Goal: Task Accomplishment & Management: Manage account settings

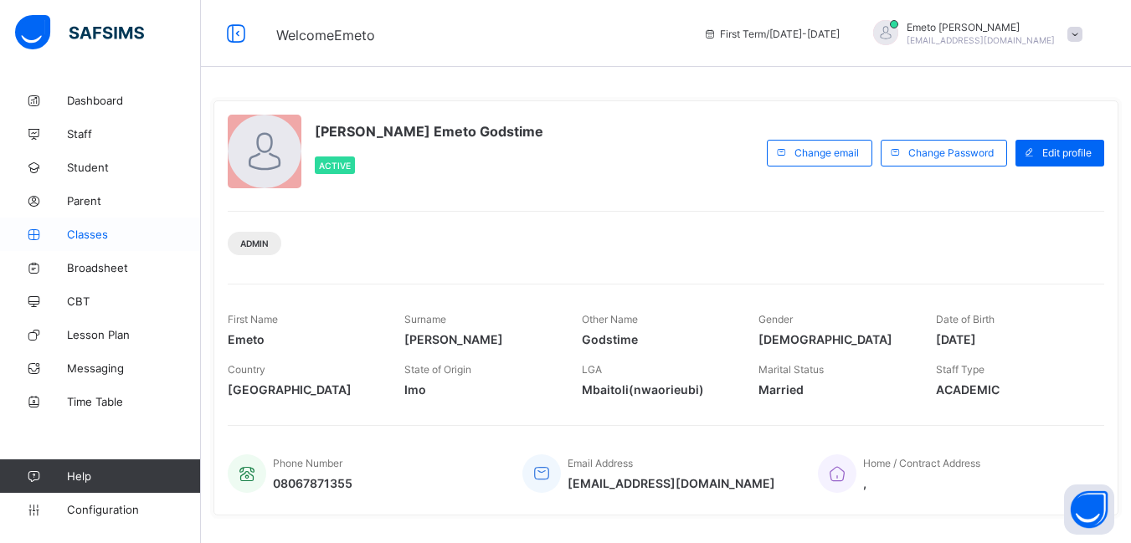
click at [99, 229] on span "Classes" at bounding box center [134, 234] width 134 height 13
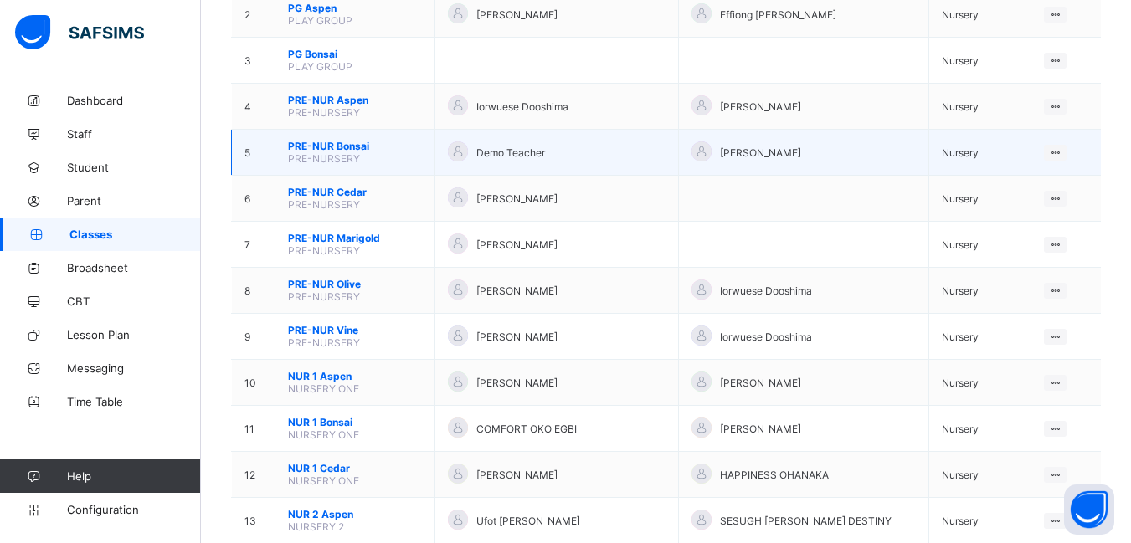
scroll to position [335, 0]
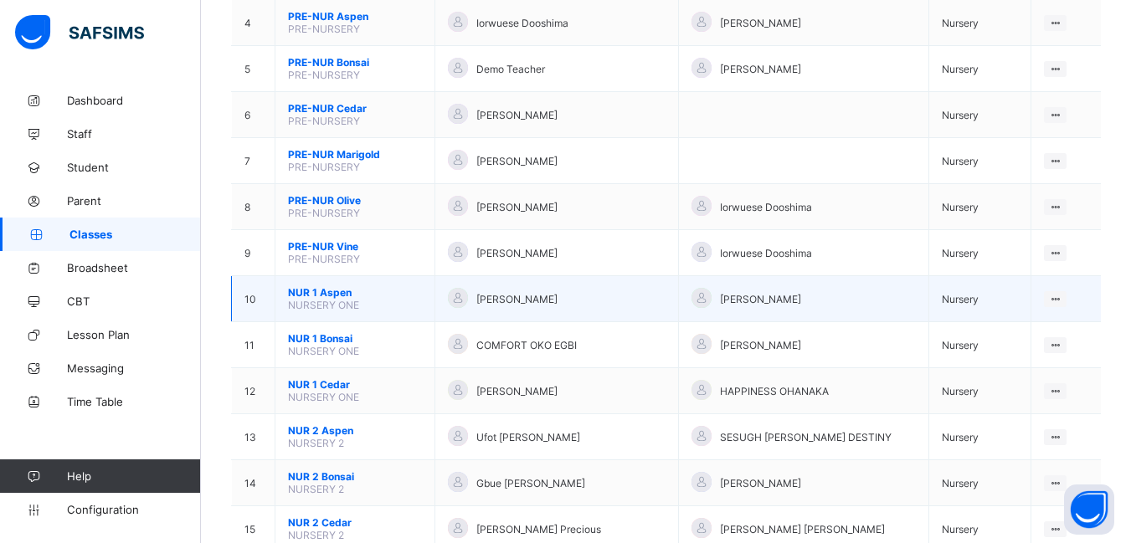
click at [332, 296] on span "NUR 1 Aspen" at bounding box center [355, 292] width 134 height 13
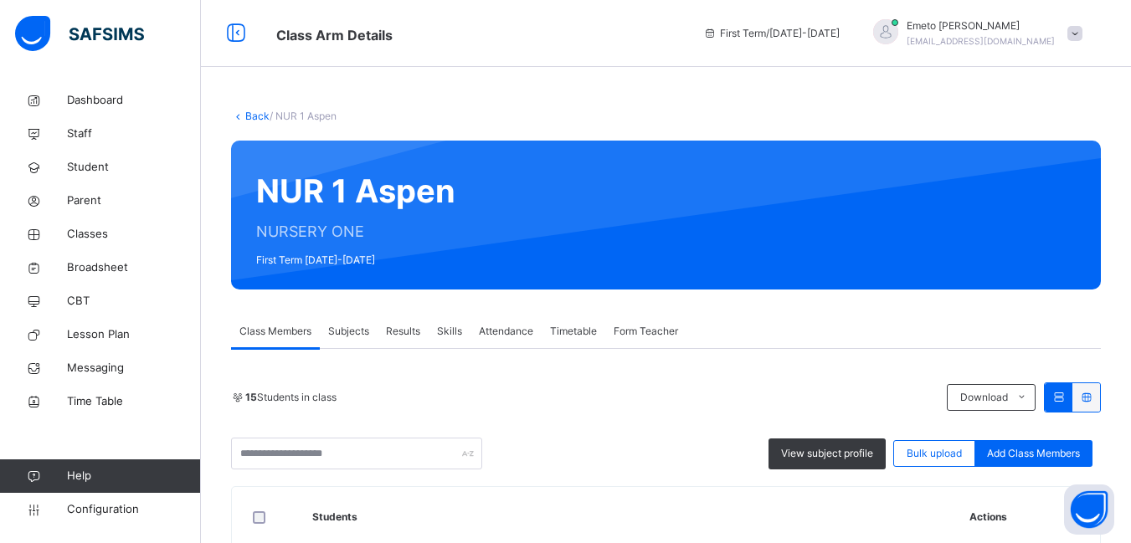
click at [659, 332] on span "Form Teacher" at bounding box center [646, 331] width 64 height 15
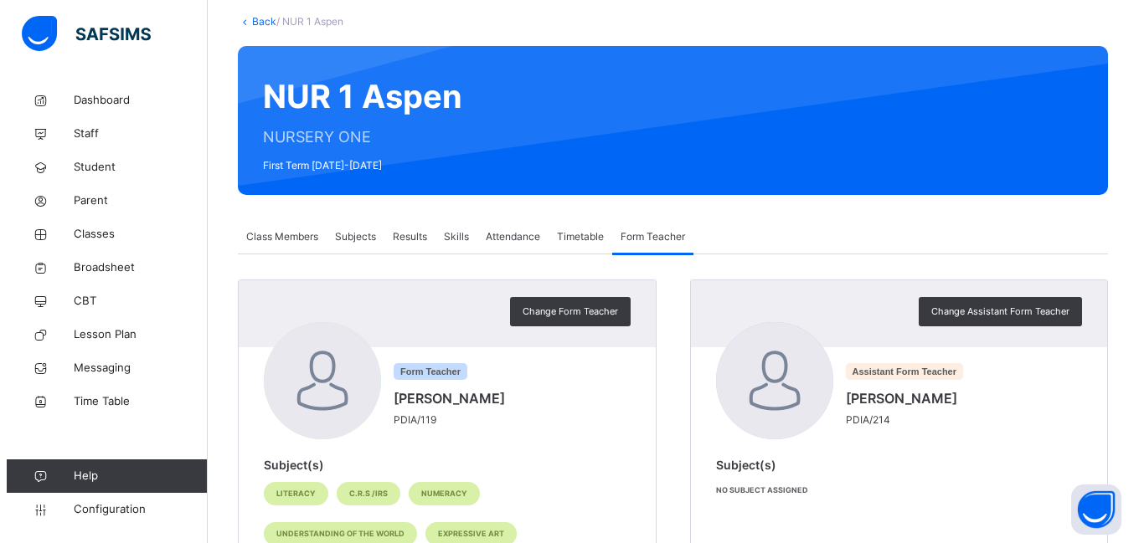
scroll to position [167, 0]
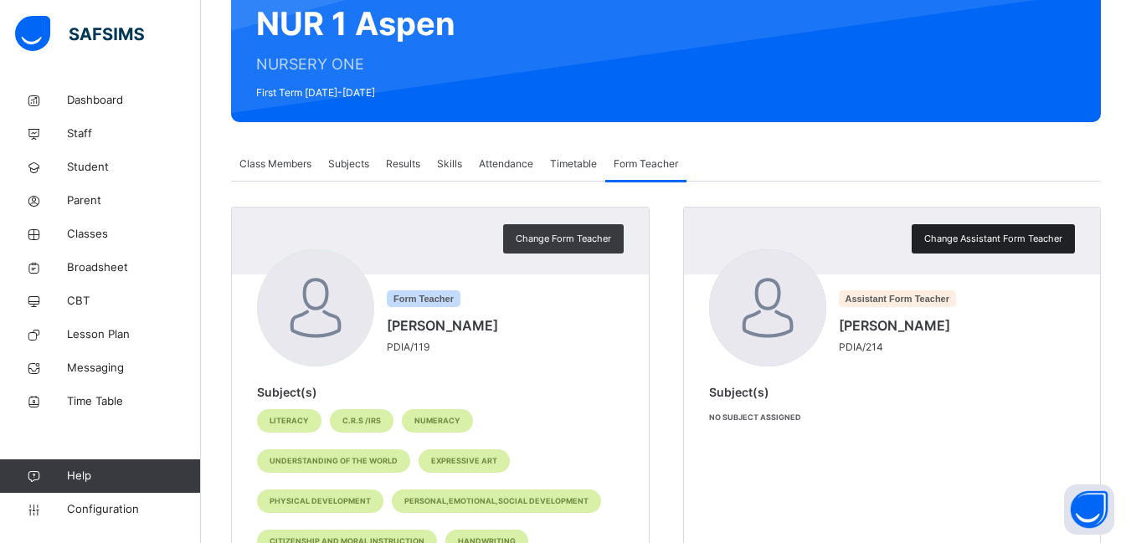
click at [978, 240] on span "Change Assistant Form Teacher" at bounding box center [993, 239] width 138 height 14
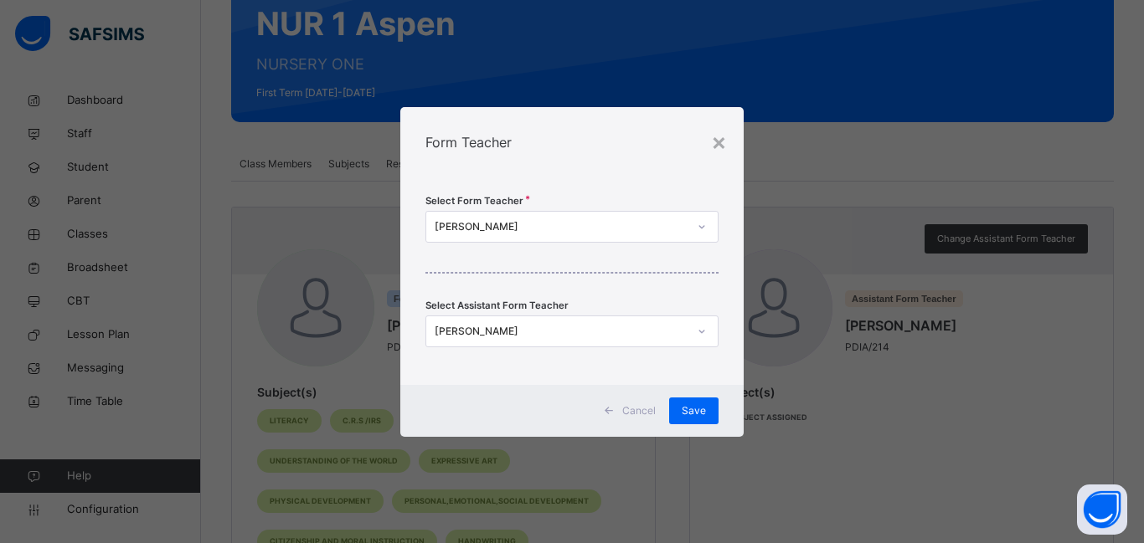
click at [702, 326] on icon at bounding box center [702, 331] width 10 height 17
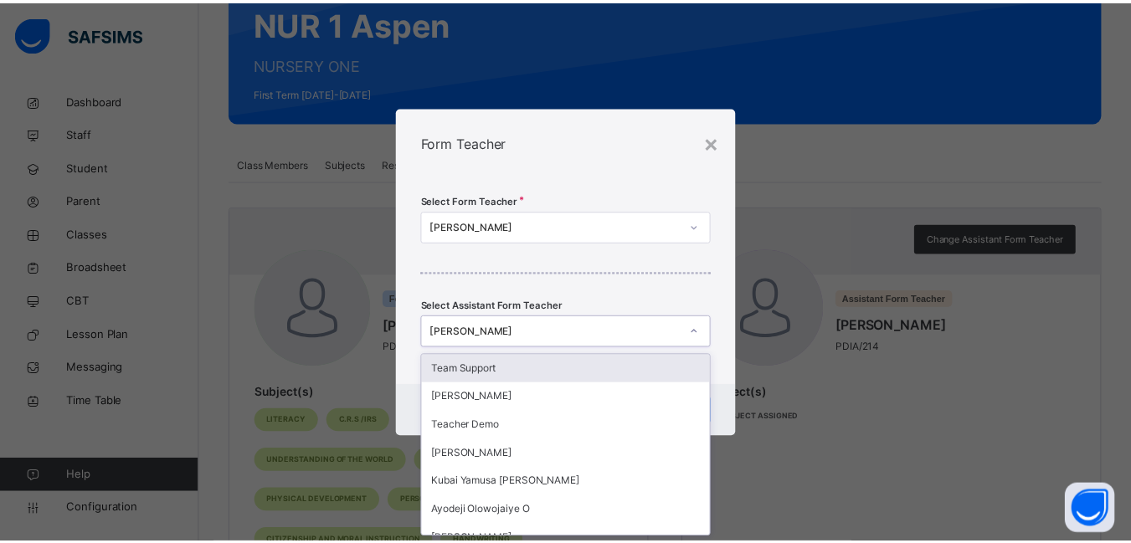
scroll to position [0, 0]
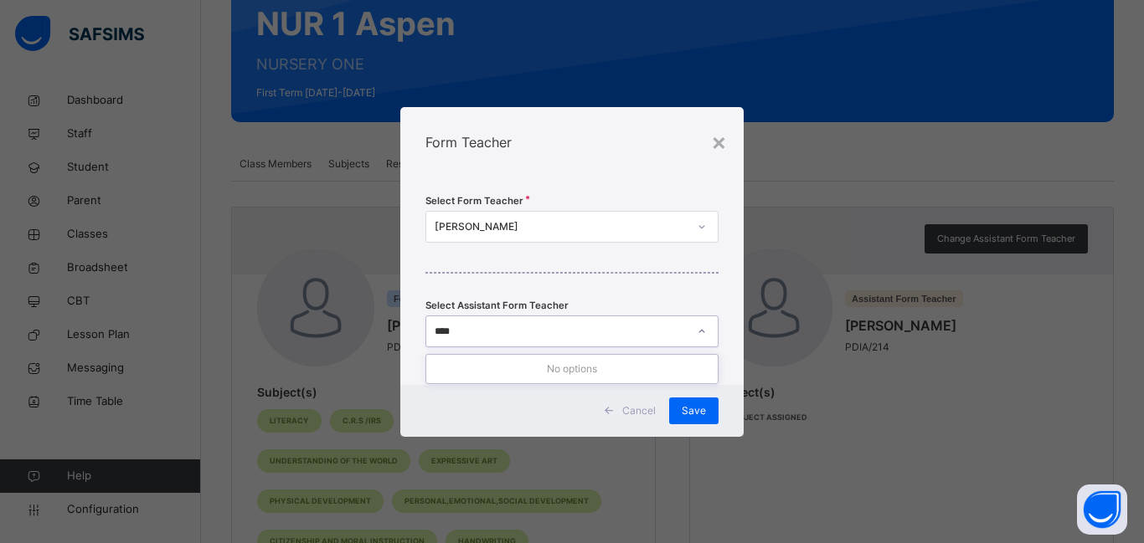
type input "***"
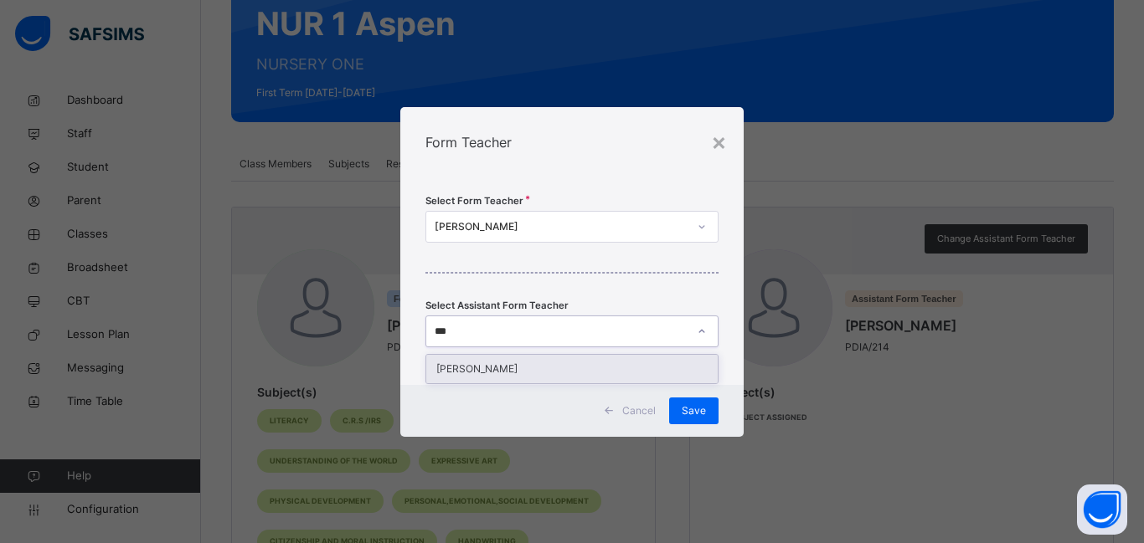
click at [640, 376] on div "[PERSON_NAME]" at bounding box center [571, 369] width 291 height 28
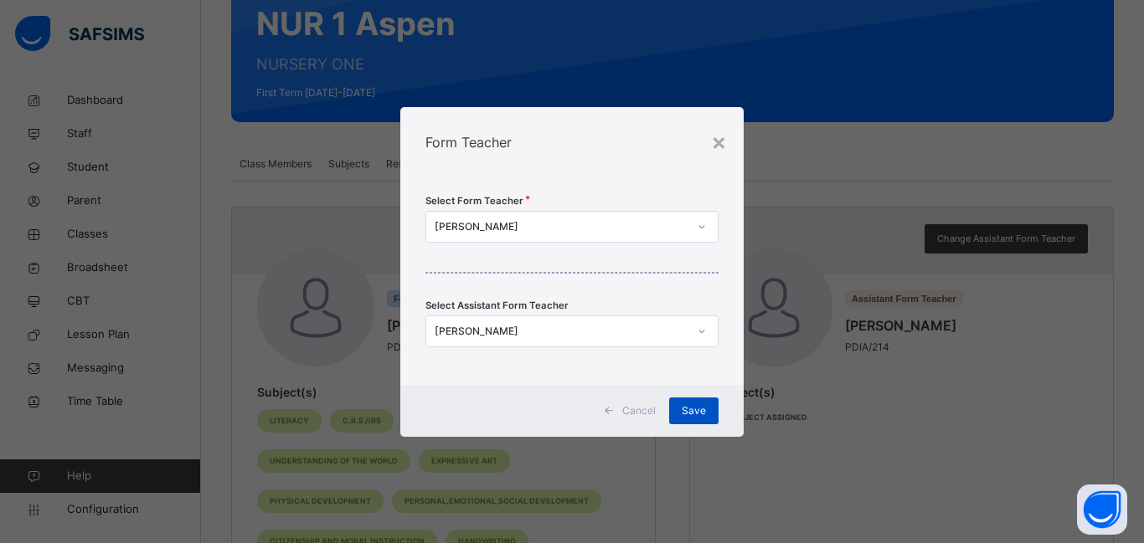
click at [701, 412] on span "Save" at bounding box center [693, 411] width 24 height 15
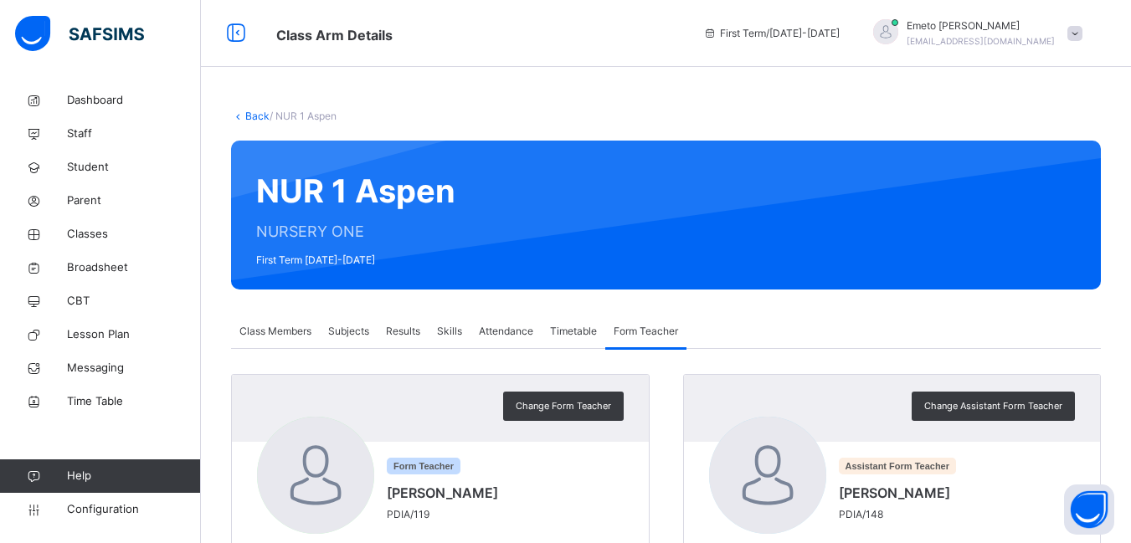
click at [259, 109] on div "Back / NUR 1 Aspen" at bounding box center [666, 116] width 870 height 15
click at [254, 114] on link "Back" at bounding box center [257, 116] width 24 height 13
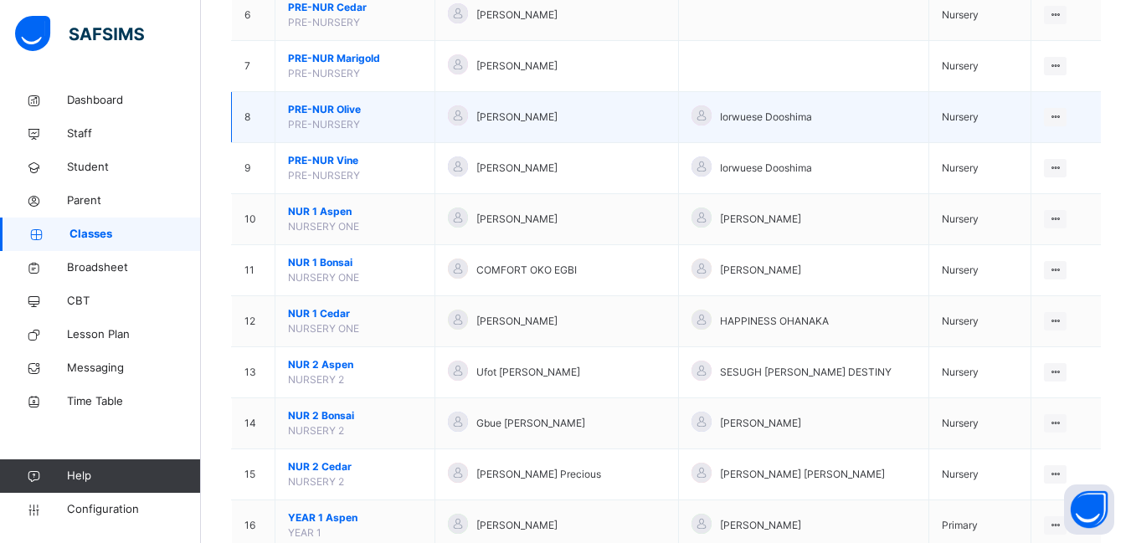
scroll to position [502, 0]
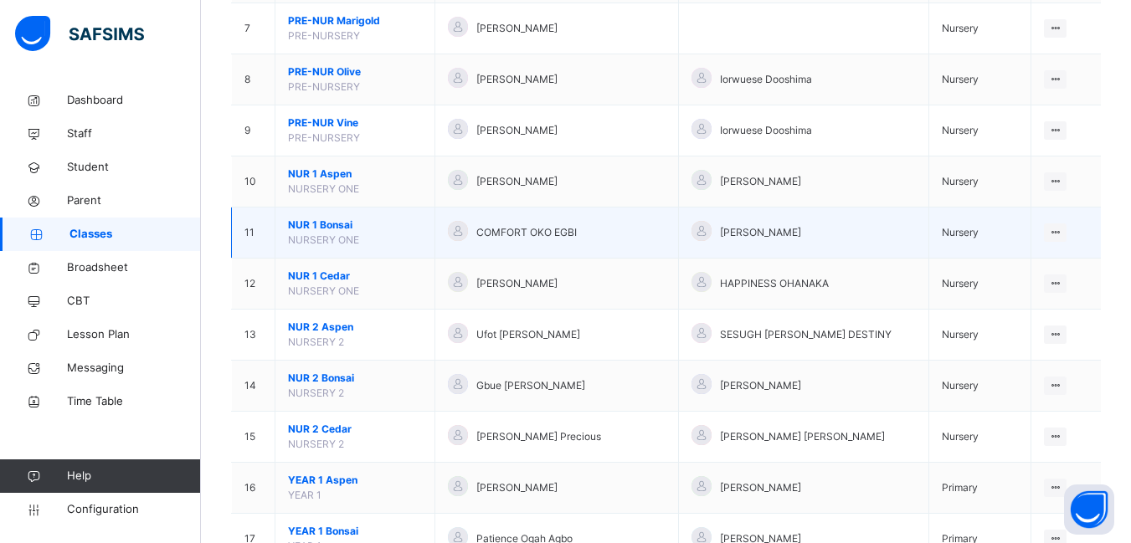
click at [330, 224] on span "NUR 1 Bonsai" at bounding box center [355, 225] width 134 height 15
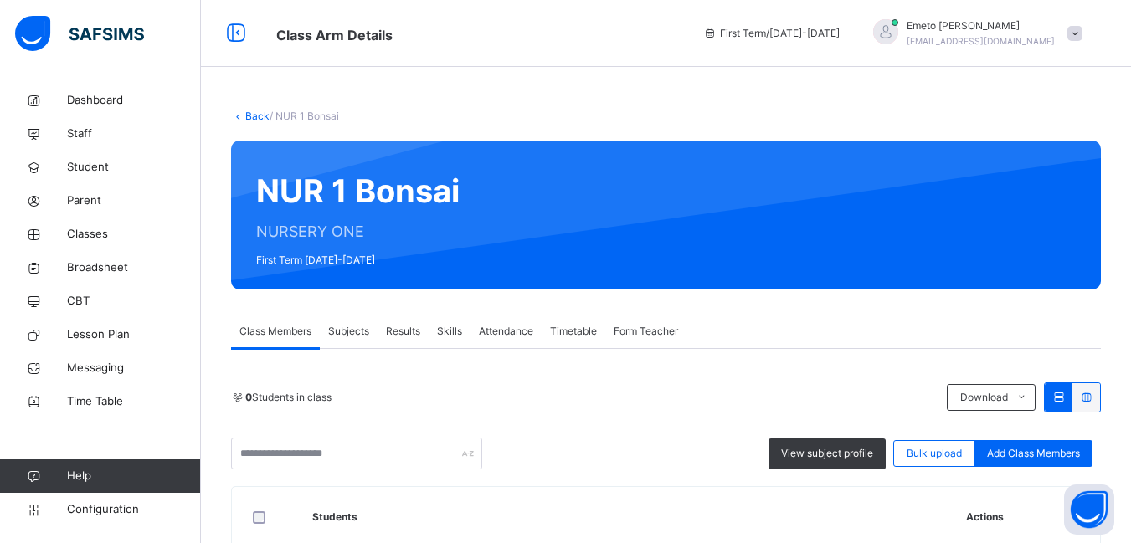
click at [636, 326] on span "Form Teacher" at bounding box center [646, 331] width 64 height 15
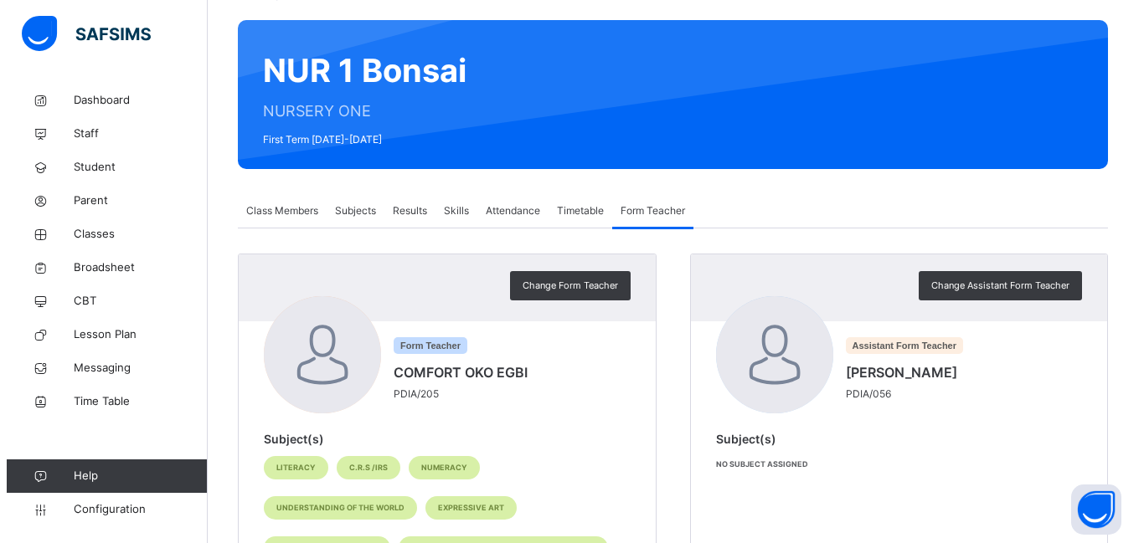
scroll to position [167, 0]
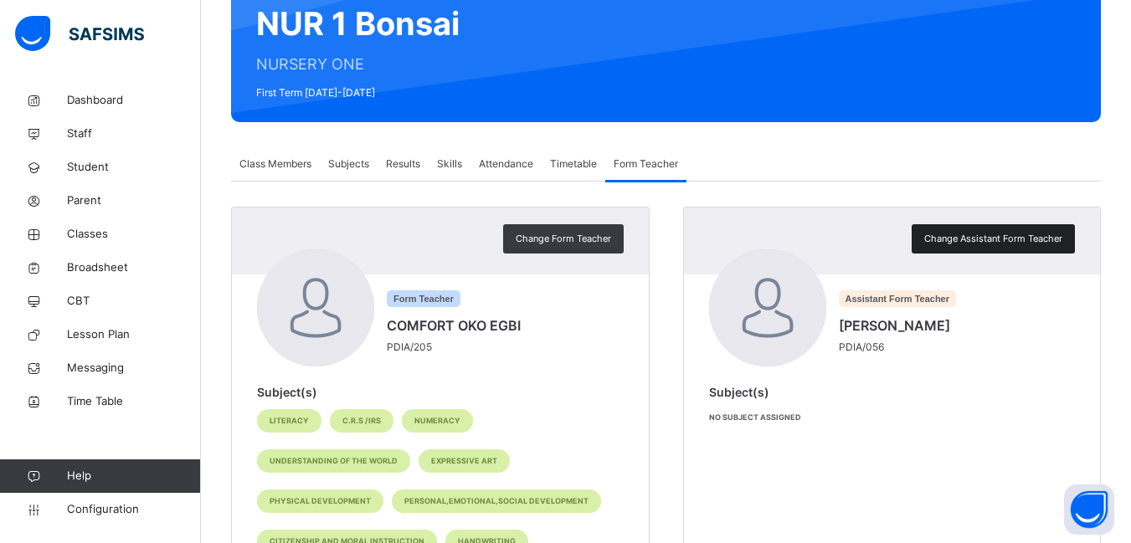
click at [1013, 241] on span "Change Assistant Form Teacher" at bounding box center [993, 239] width 138 height 14
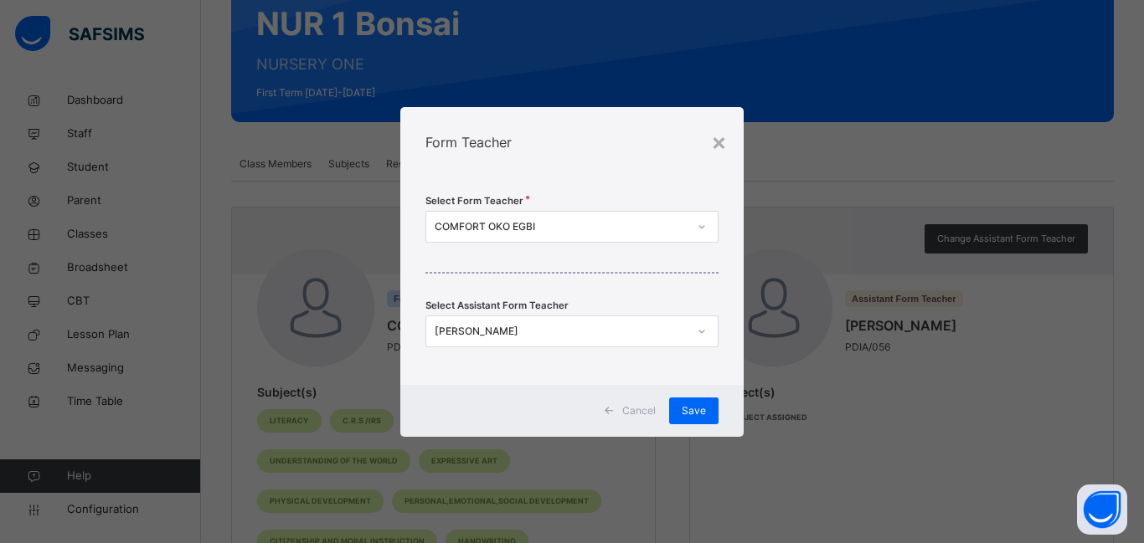
click at [701, 332] on icon at bounding box center [701, 331] width 6 height 3
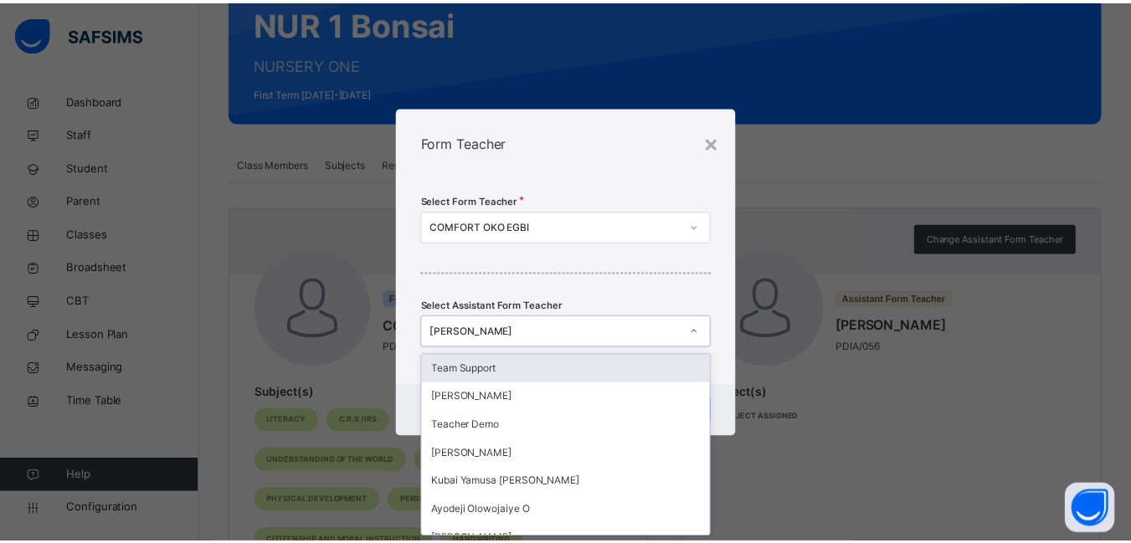
scroll to position [0, 0]
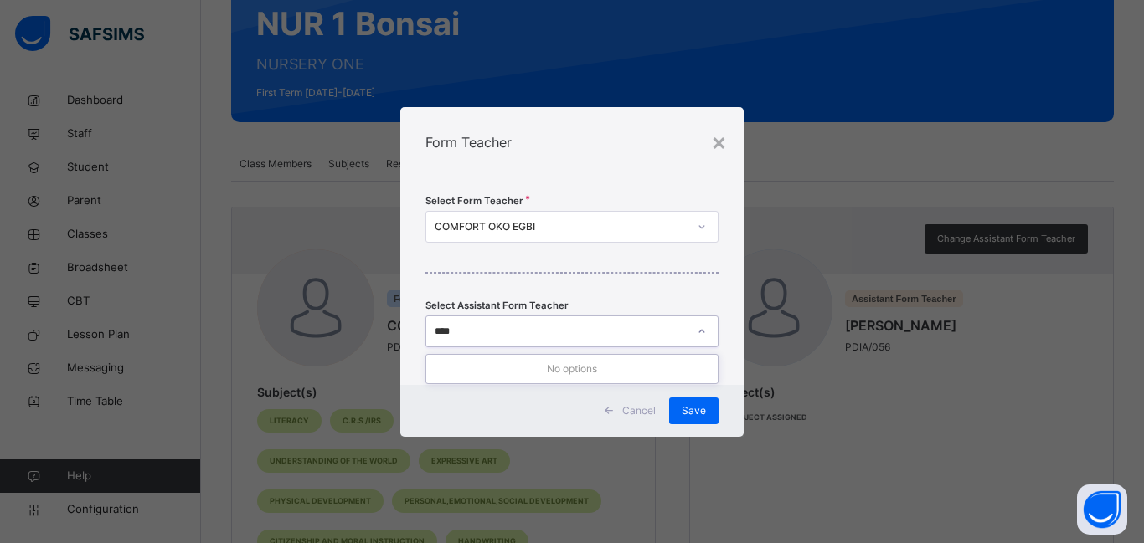
type input "*****"
click at [644, 414] on span "Cancel" at bounding box center [638, 411] width 33 height 15
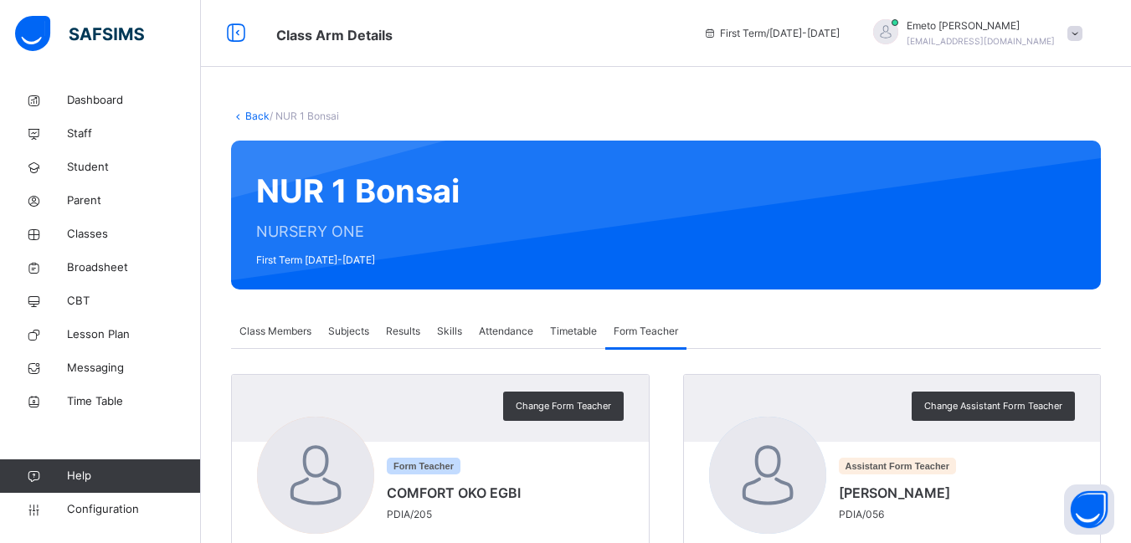
click at [252, 113] on link "Back" at bounding box center [257, 116] width 24 height 13
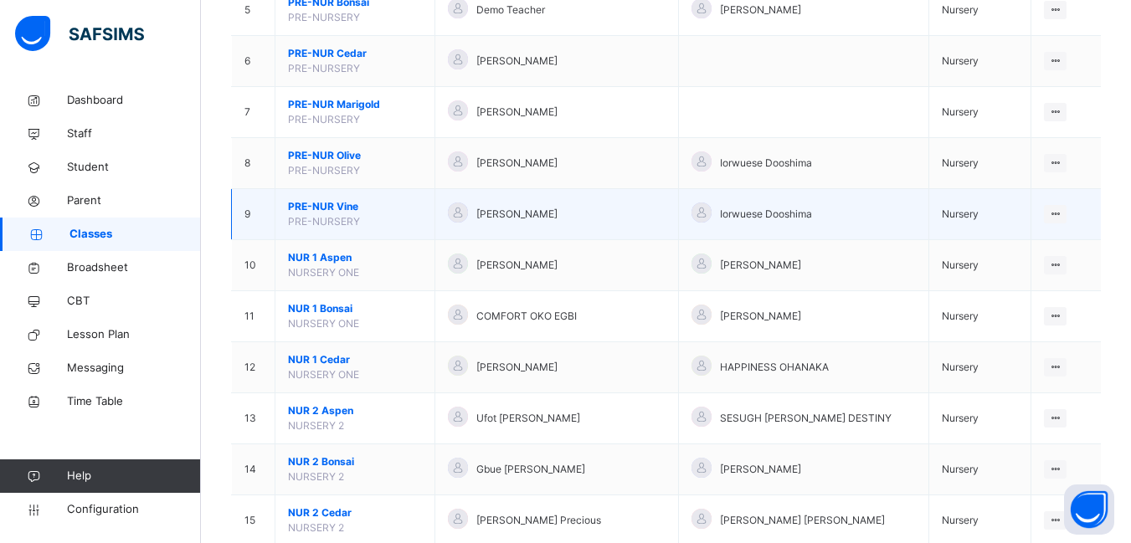
scroll to position [586, 0]
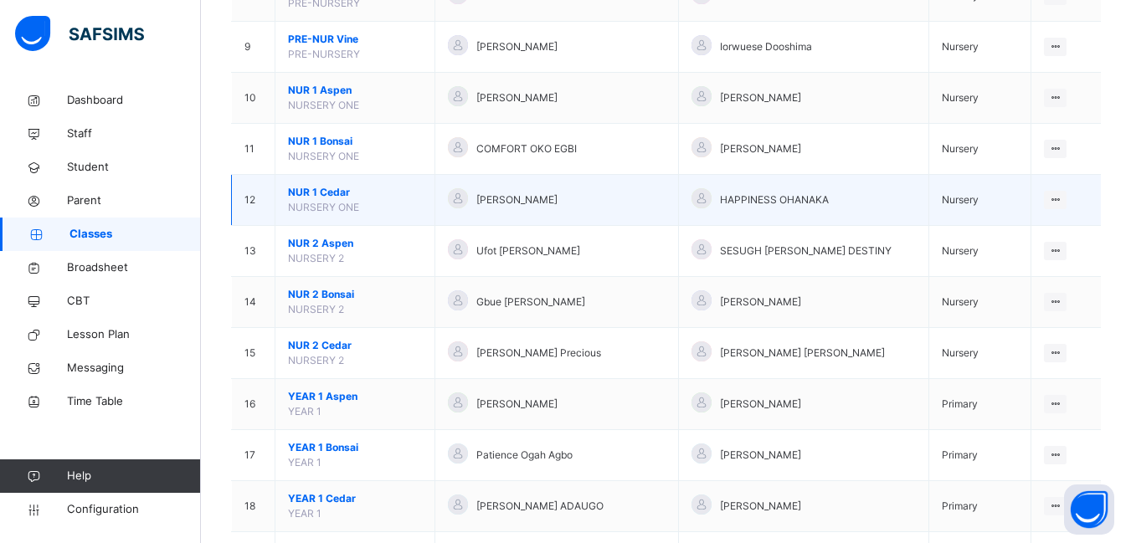
click at [316, 192] on span "NUR 1 Cedar" at bounding box center [355, 192] width 134 height 15
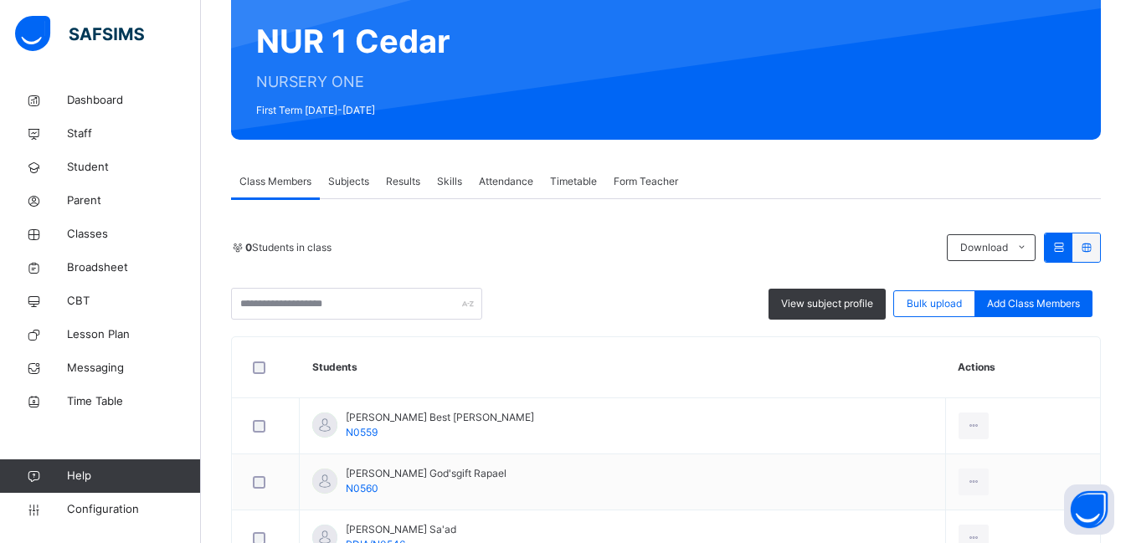
scroll to position [167, 0]
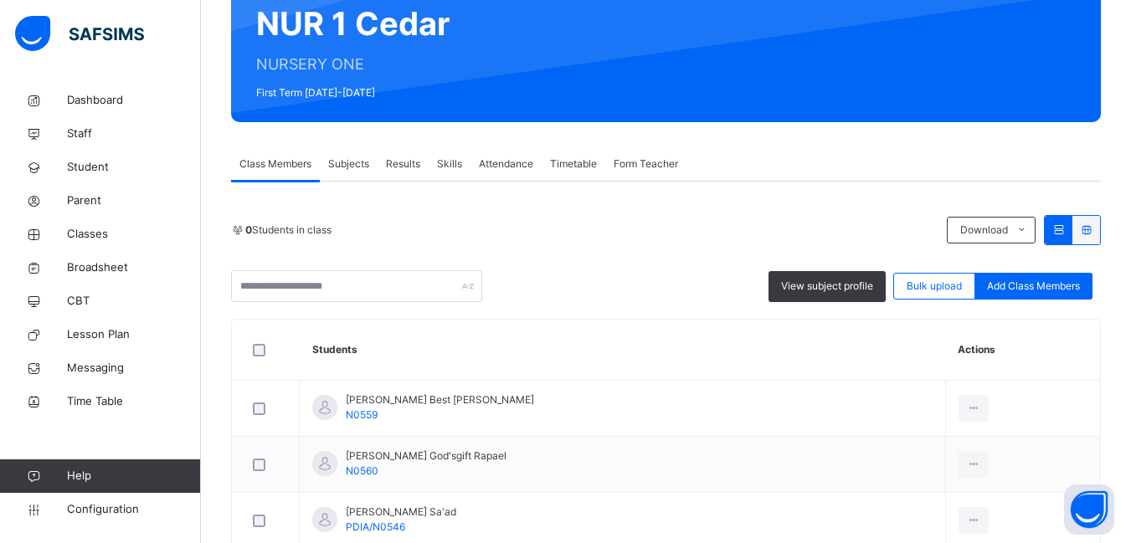
click at [636, 160] on span "Form Teacher" at bounding box center [646, 164] width 64 height 15
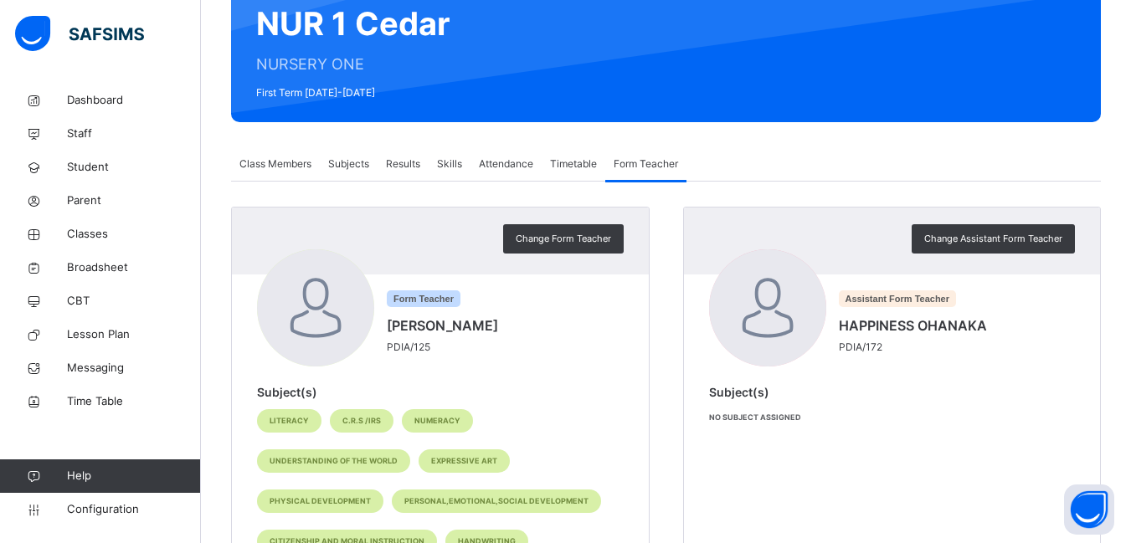
click at [1026, 238] on span "Change Assistant Form Teacher" at bounding box center [993, 239] width 138 height 14
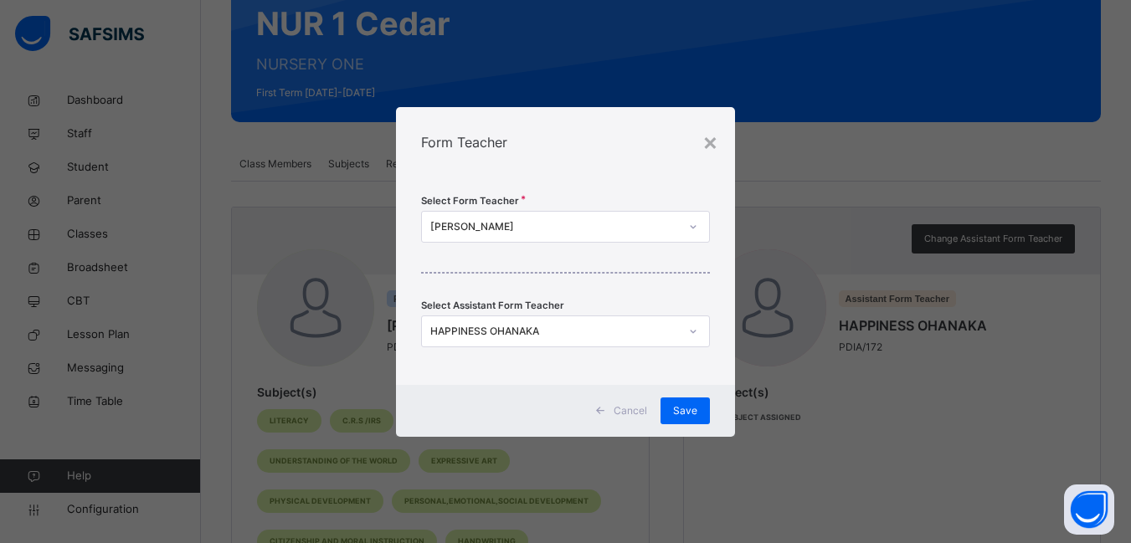
click at [696, 327] on icon at bounding box center [693, 331] width 10 height 17
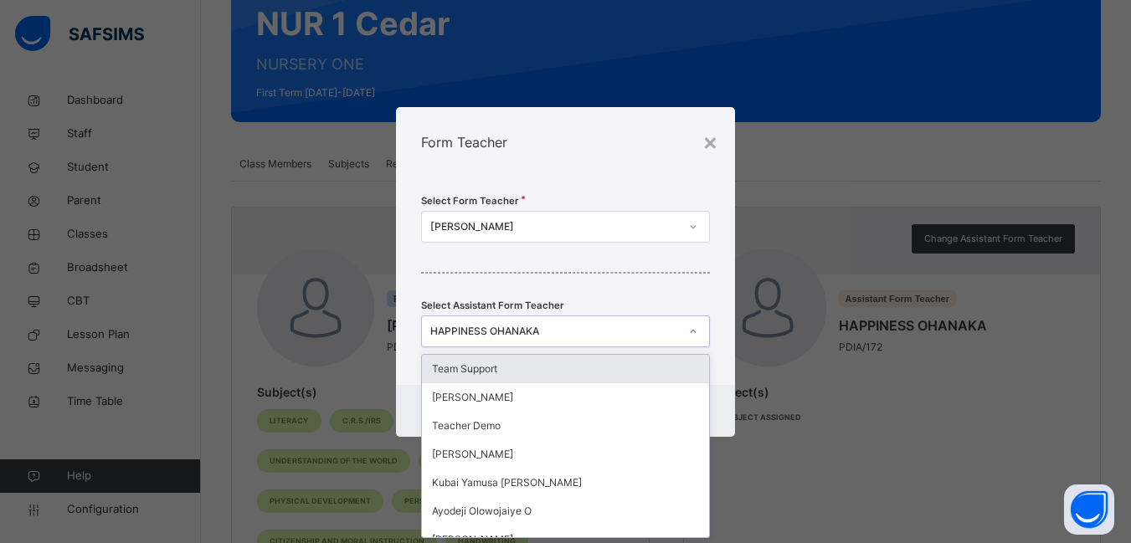
scroll to position [0, 0]
click at [696, 328] on icon at bounding box center [693, 331] width 10 height 17
type input "*"
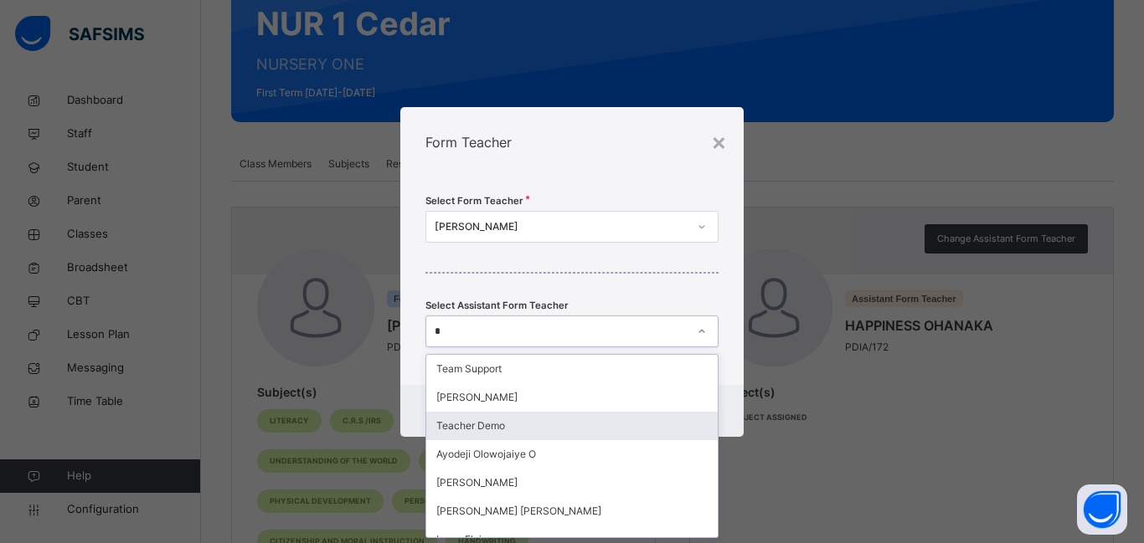
click at [478, 423] on div "Teacher Demo" at bounding box center [571, 426] width 291 height 28
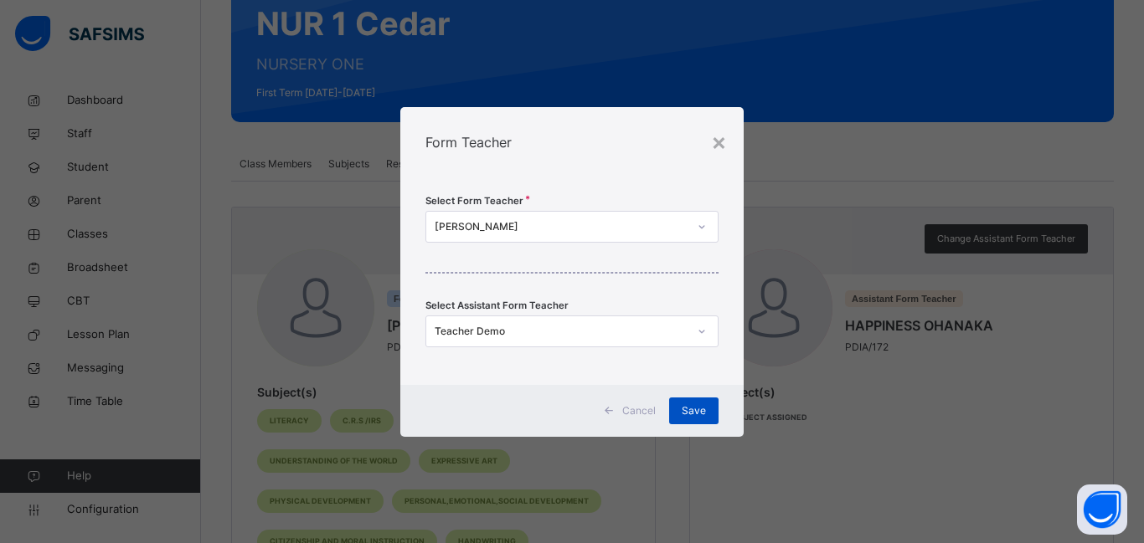
click at [697, 401] on div "Save" at bounding box center [693, 411] width 49 height 27
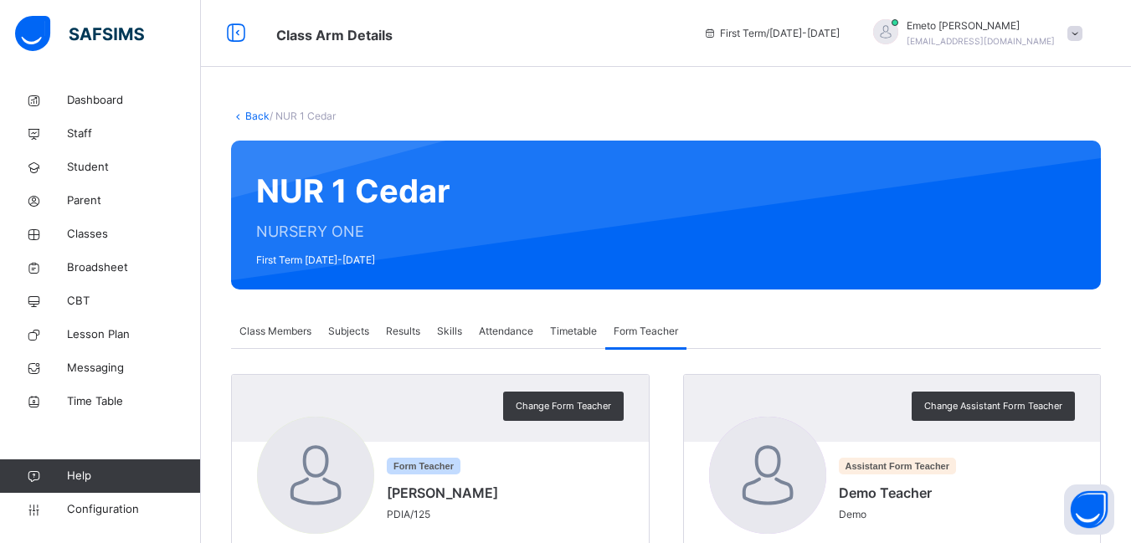
click at [247, 116] on link "Back" at bounding box center [257, 116] width 24 height 13
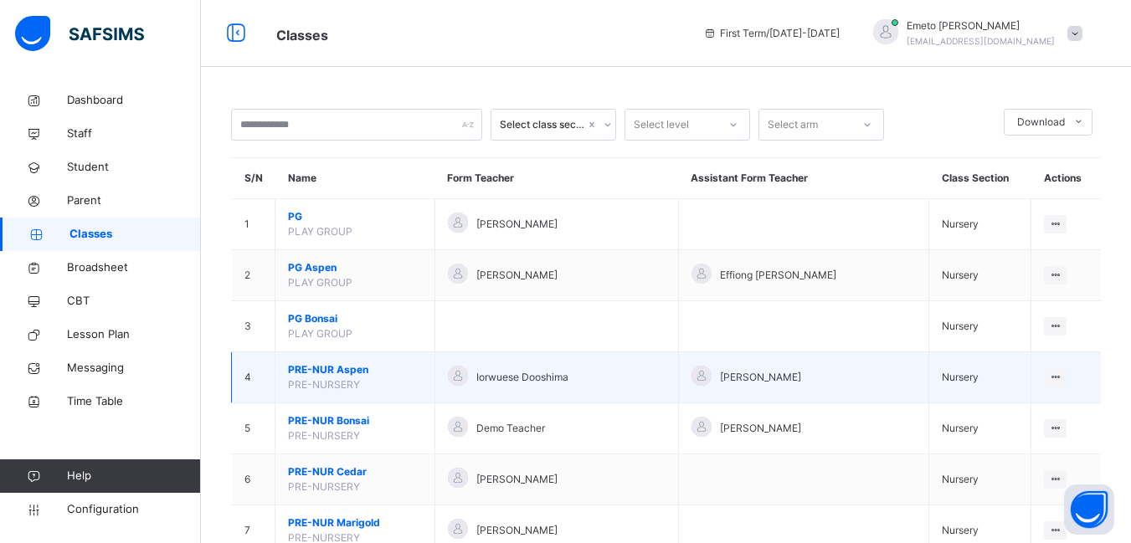
click at [337, 366] on span "PRE-NUR Aspen" at bounding box center [355, 369] width 134 height 15
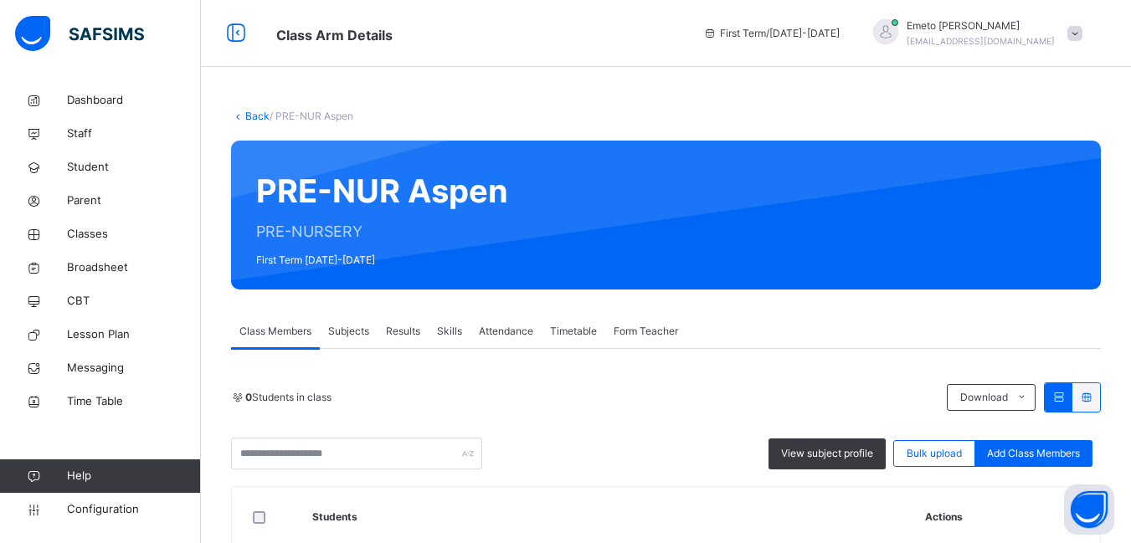
click at [640, 333] on span "Form Teacher" at bounding box center [646, 331] width 64 height 15
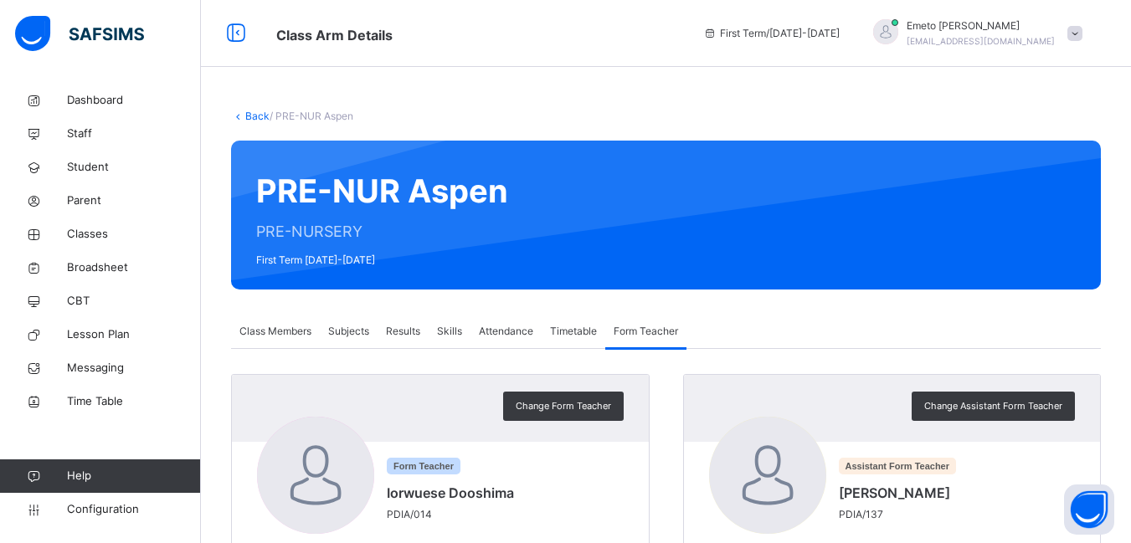
click at [245, 116] on link "Back" at bounding box center [257, 116] width 24 height 13
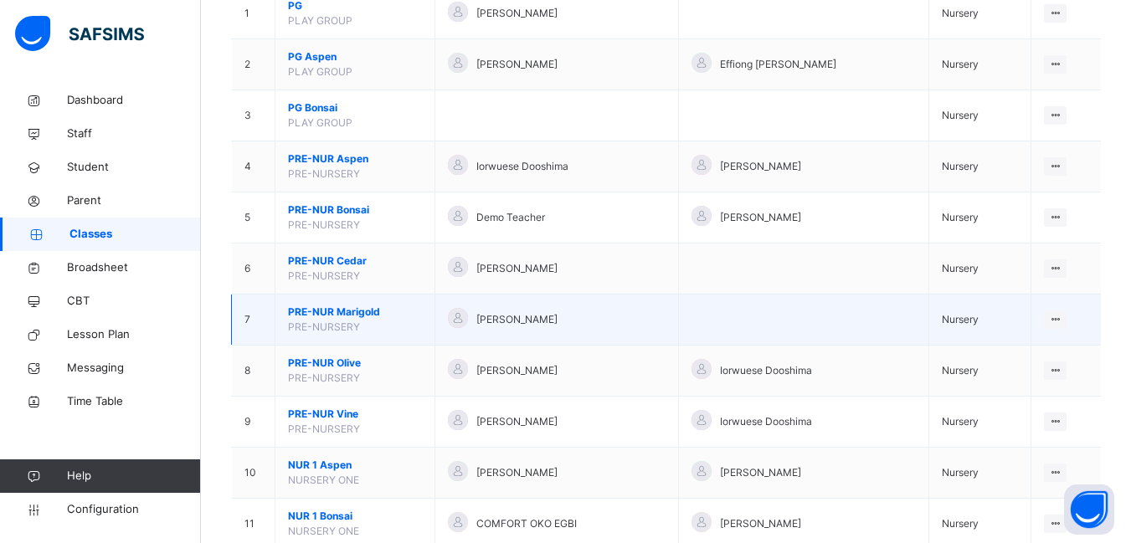
scroll to position [251, 0]
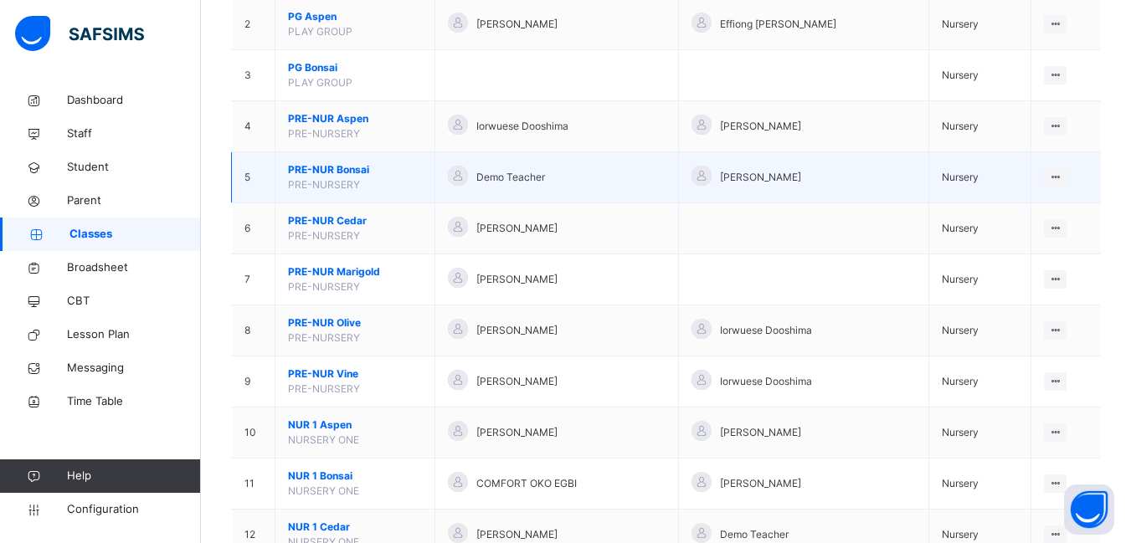
click at [342, 164] on span "PRE-NUR Bonsai" at bounding box center [355, 169] width 134 height 15
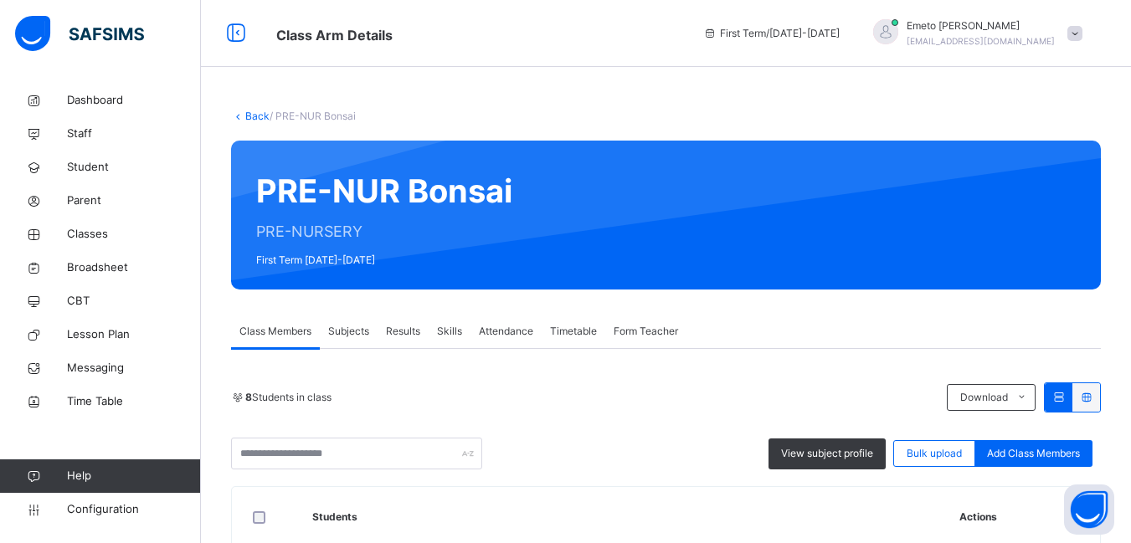
click at [640, 332] on span "Form Teacher" at bounding box center [646, 331] width 64 height 15
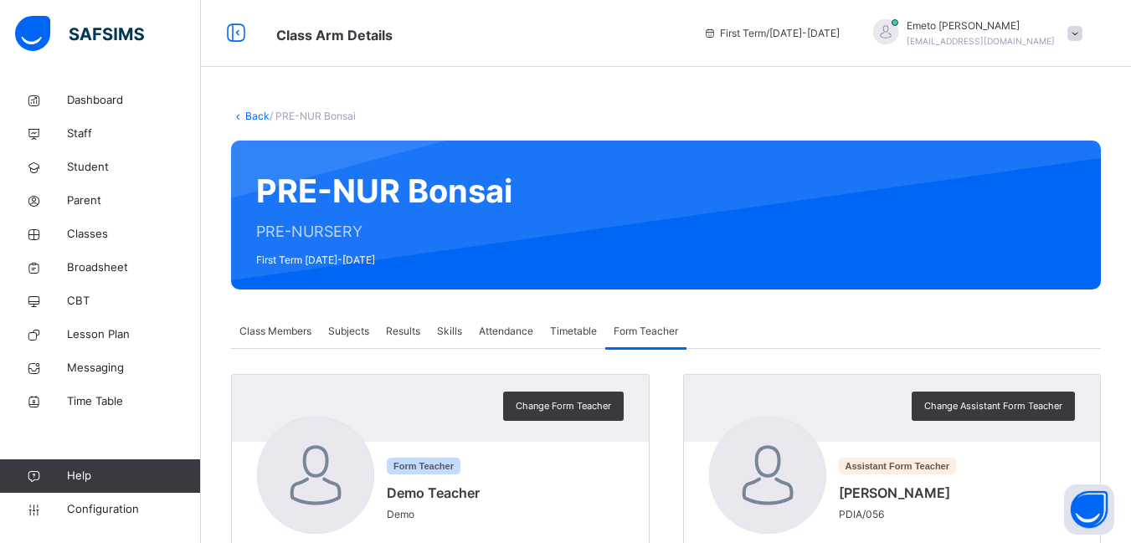
click at [258, 116] on link "Back" at bounding box center [257, 116] width 24 height 13
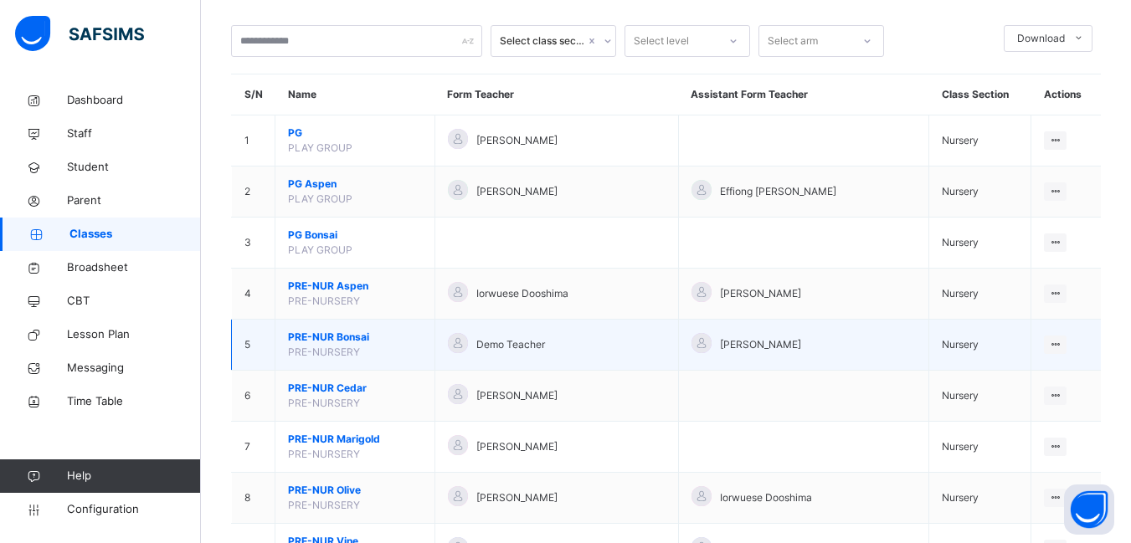
scroll to position [167, 0]
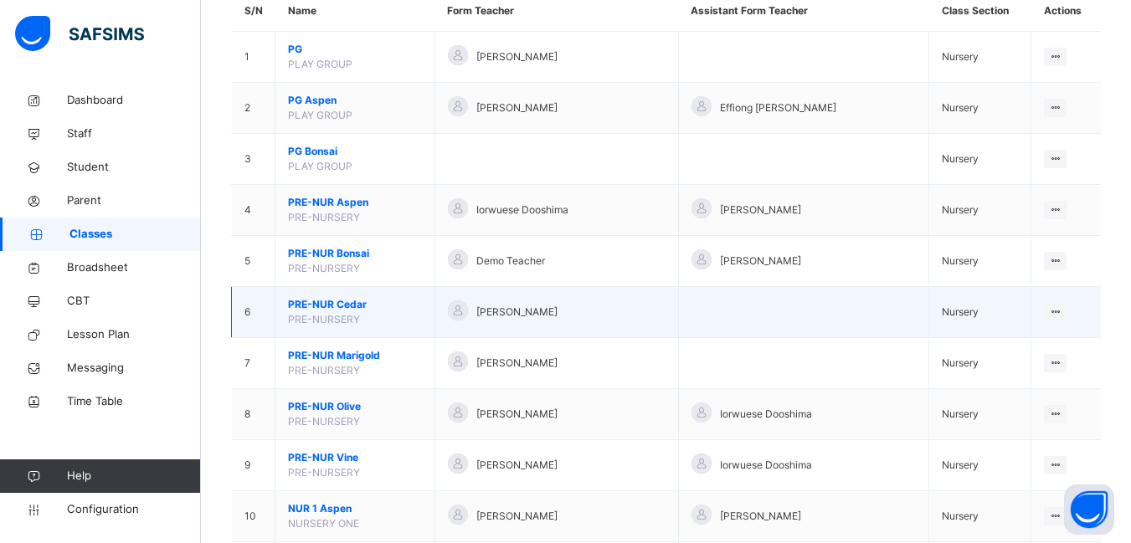
click at [337, 303] on span "PRE-NUR Cedar" at bounding box center [355, 304] width 134 height 15
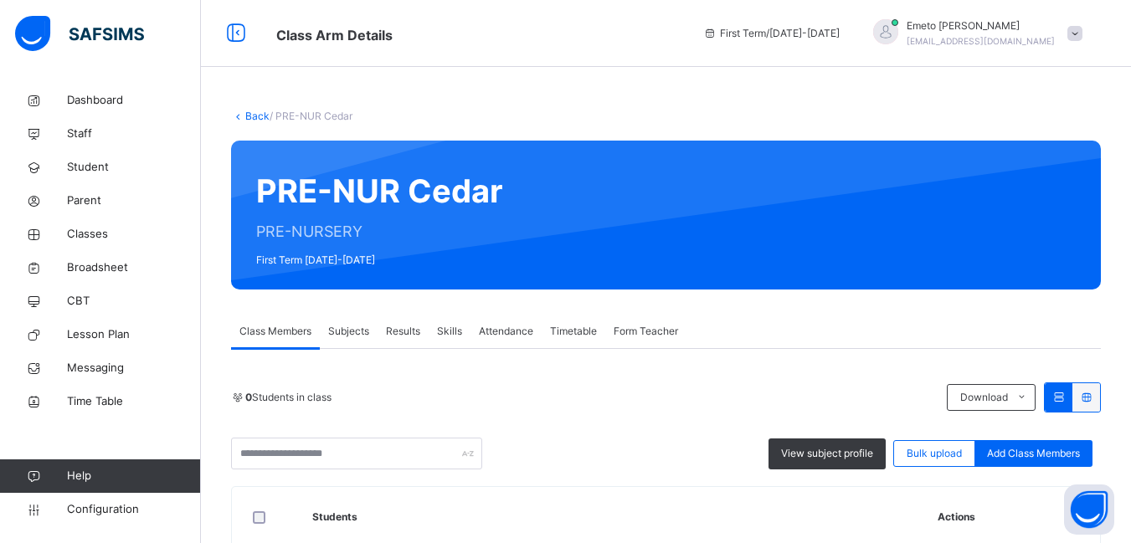
click at [667, 332] on span "Form Teacher" at bounding box center [646, 331] width 64 height 15
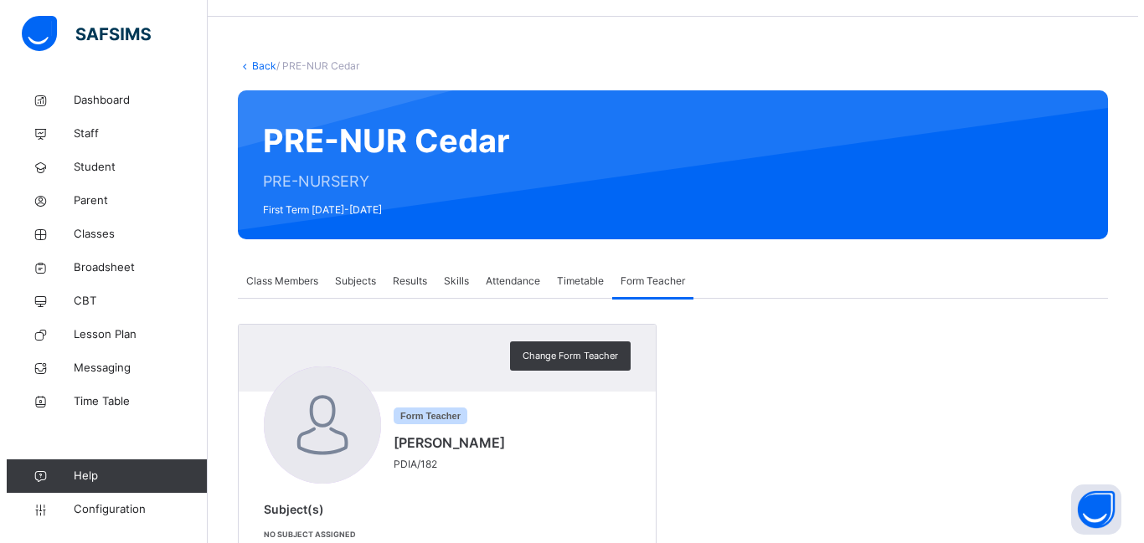
scroll to position [100, 0]
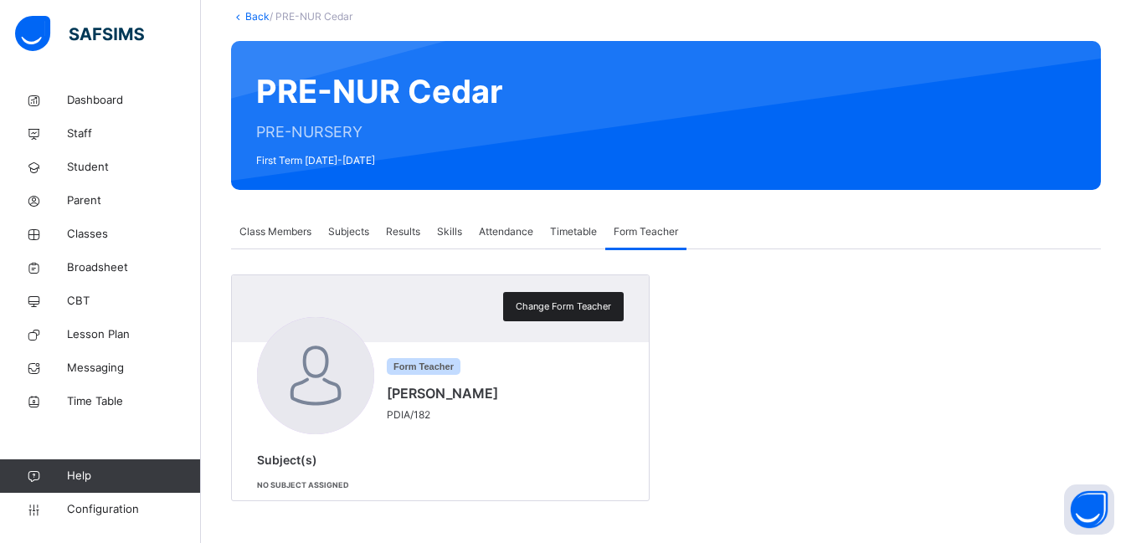
click at [583, 308] on span "Change Form Teacher" at bounding box center [563, 307] width 95 height 14
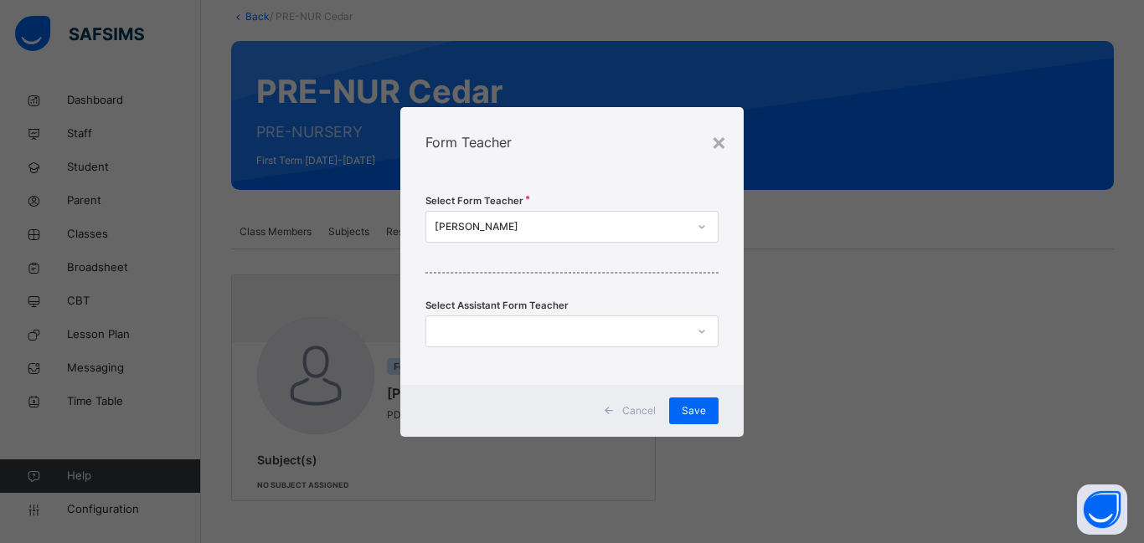
click at [700, 332] on icon at bounding box center [701, 331] width 6 height 3
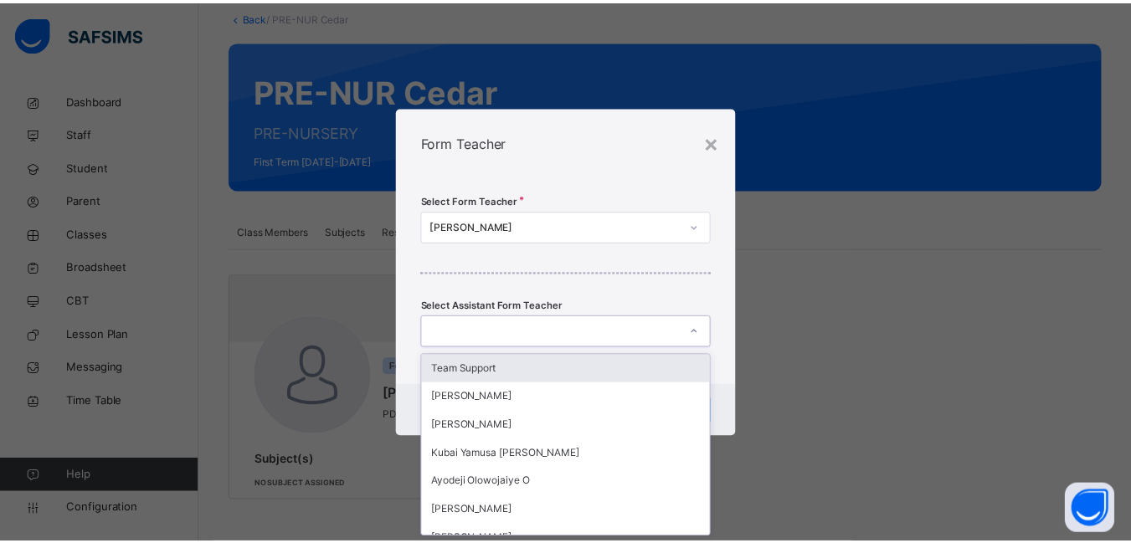
scroll to position [0, 0]
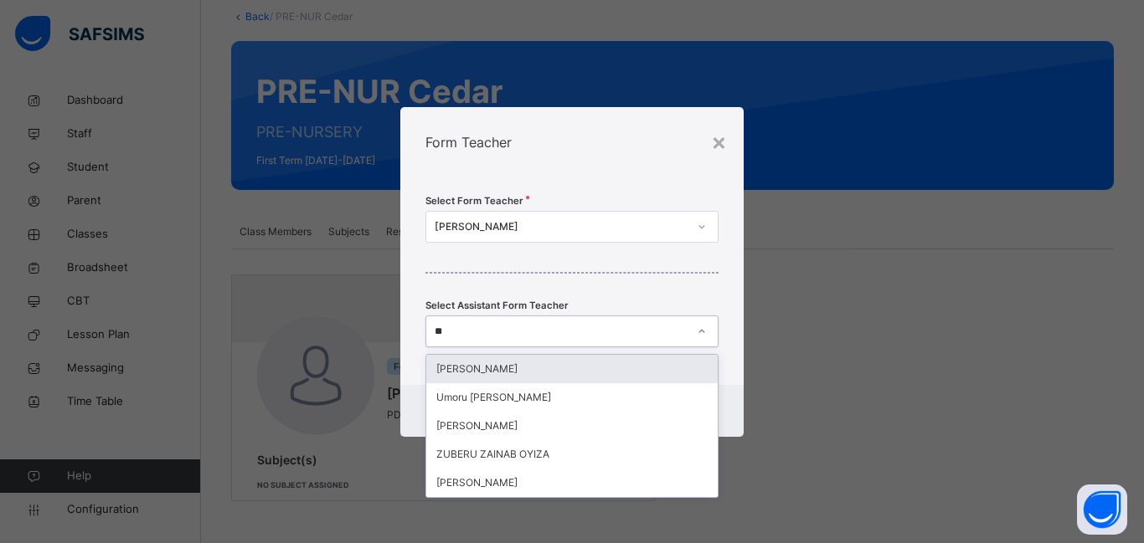
type input "***"
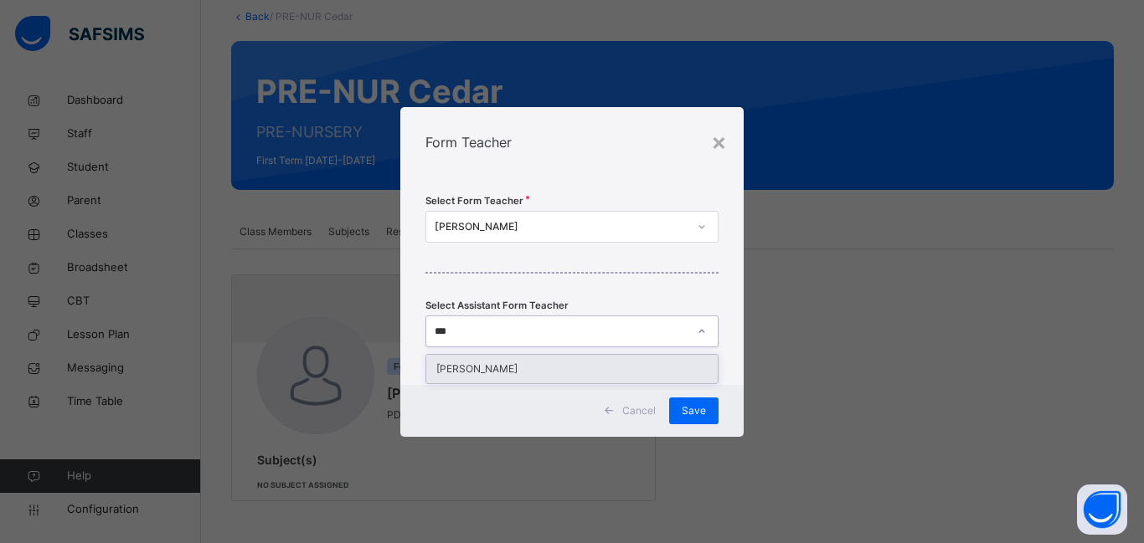
click at [458, 368] on div "[PERSON_NAME]" at bounding box center [571, 369] width 291 height 28
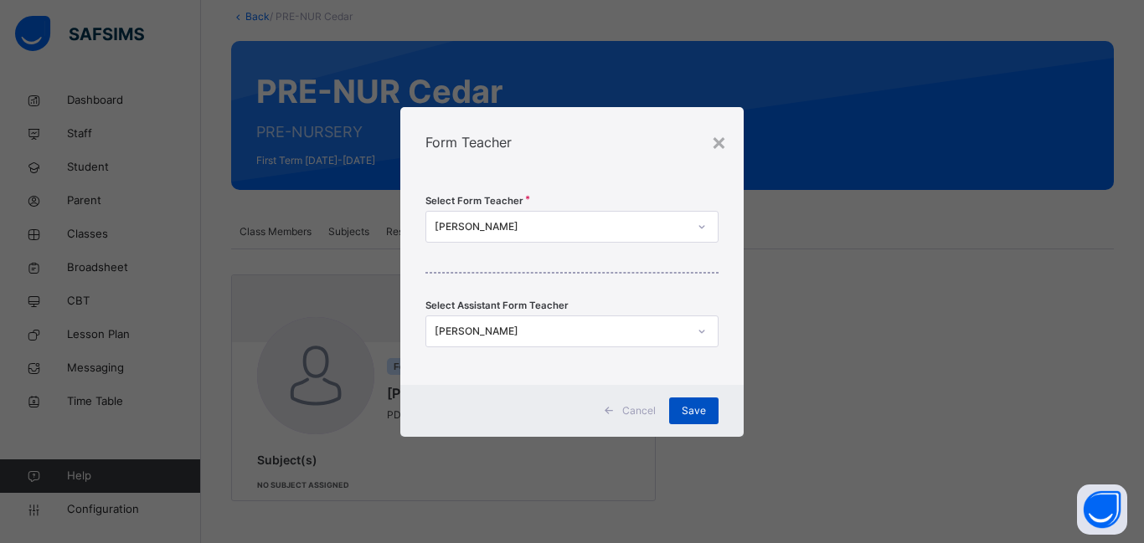
click at [691, 411] on span "Save" at bounding box center [693, 411] width 24 height 15
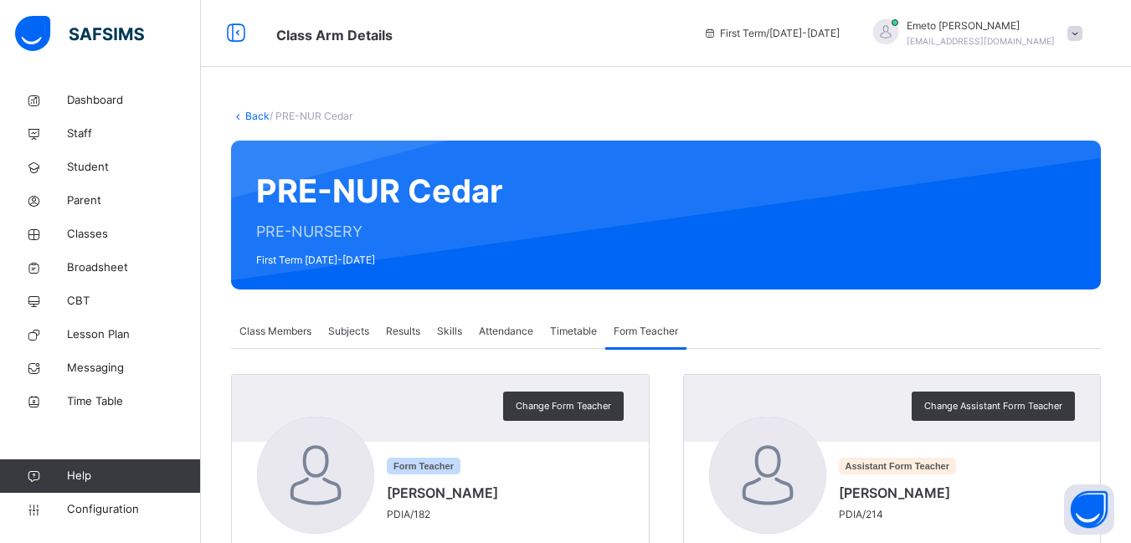
click at [260, 115] on link "Back" at bounding box center [257, 116] width 24 height 13
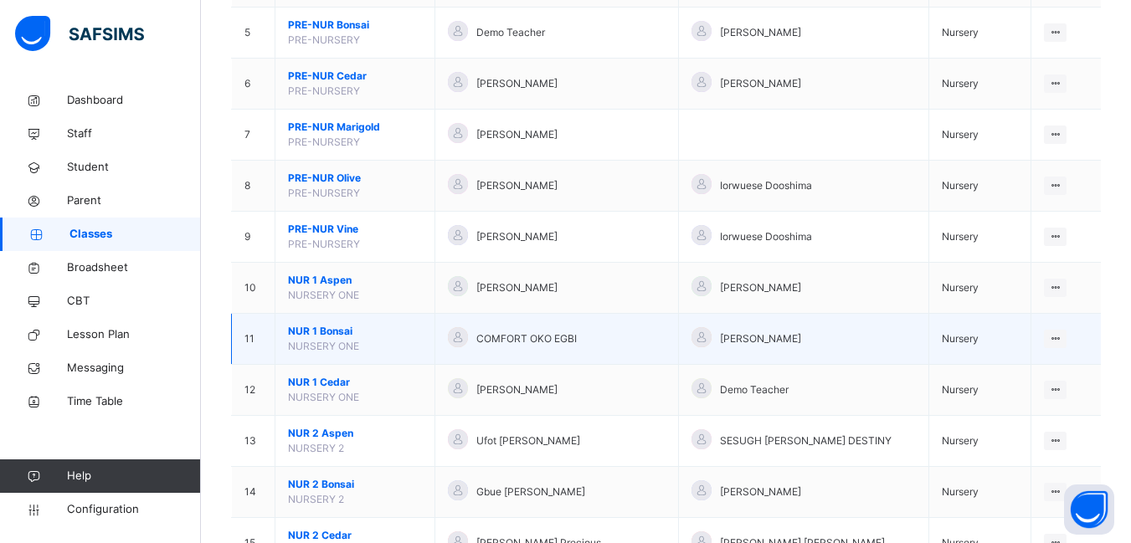
scroll to position [419, 0]
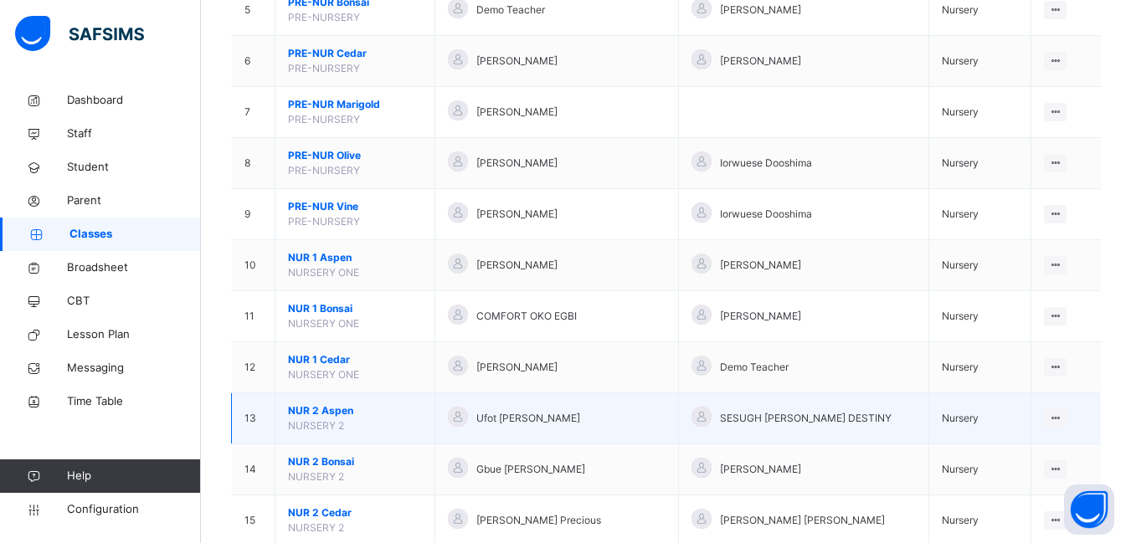
click at [324, 405] on span "NUR 2 Aspen" at bounding box center [355, 411] width 134 height 15
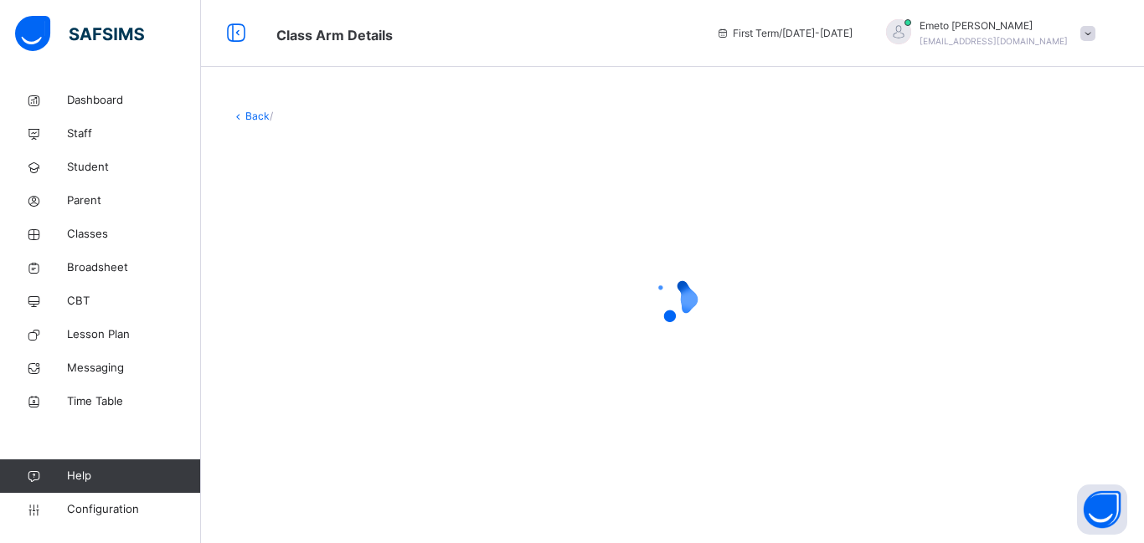
click at [246, 111] on link "Back" at bounding box center [257, 116] width 24 height 13
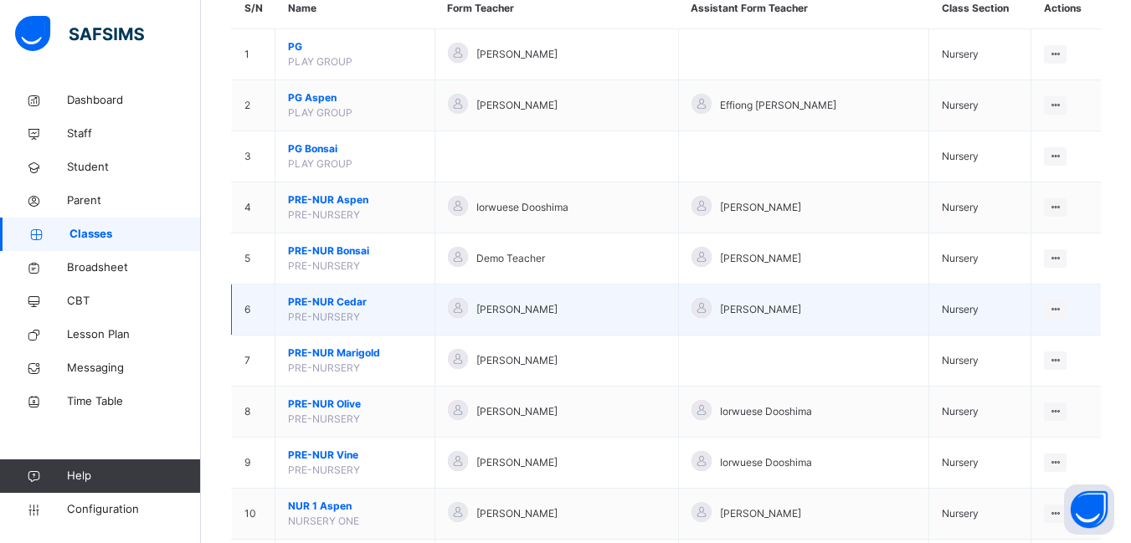
scroll to position [335, 0]
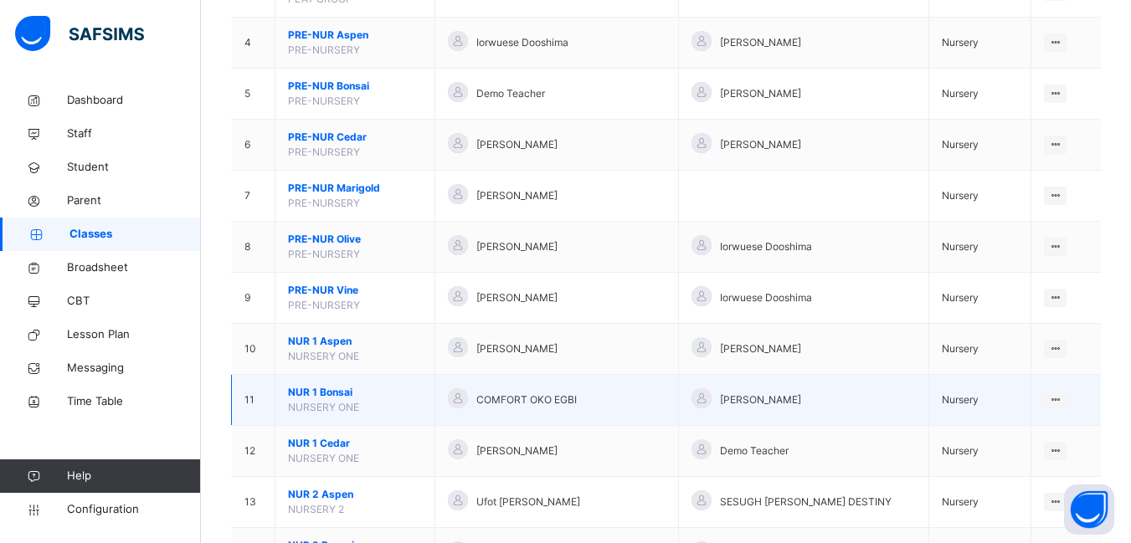
click at [306, 390] on span "NUR 1 Bonsai" at bounding box center [355, 392] width 134 height 15
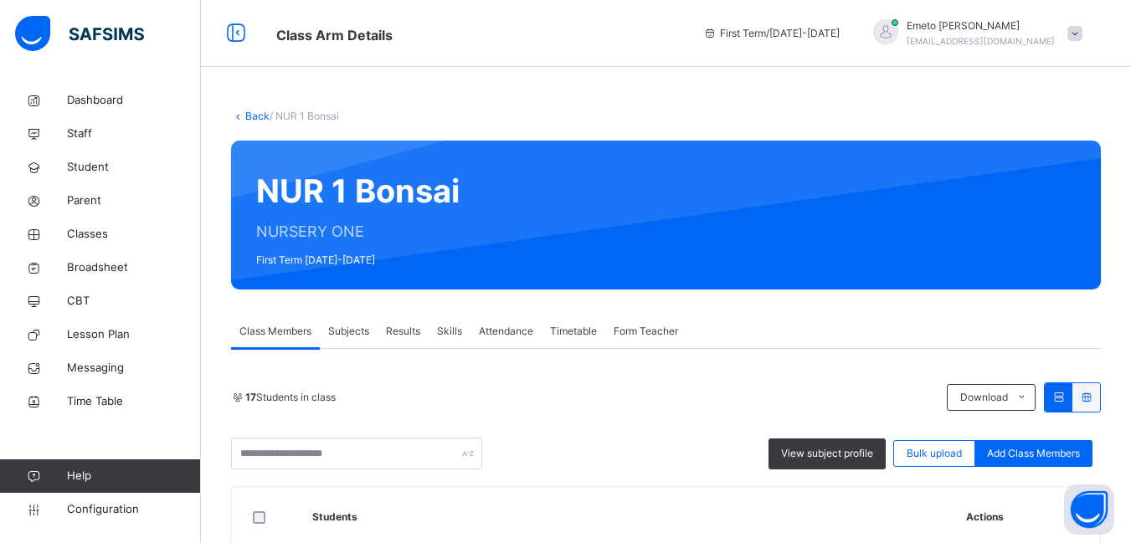
click at [629, 331] on span "Form Teacher" at bounding box center [646, 331] width 64 height 15
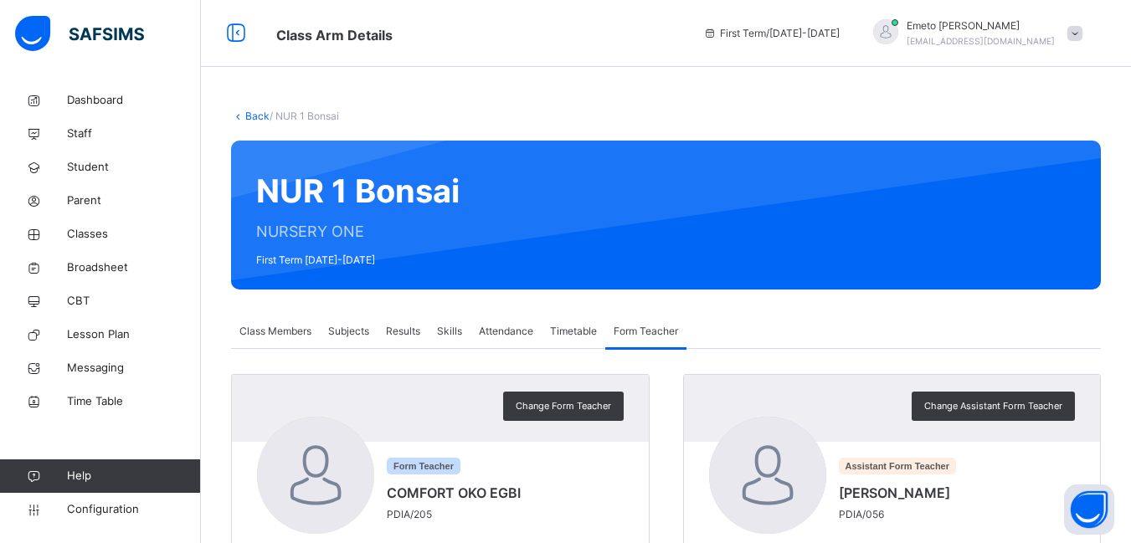
click at [1002, 399] on span "Change Assistant Form Teacher" at bounding box center [993, 406] width 138 height 14
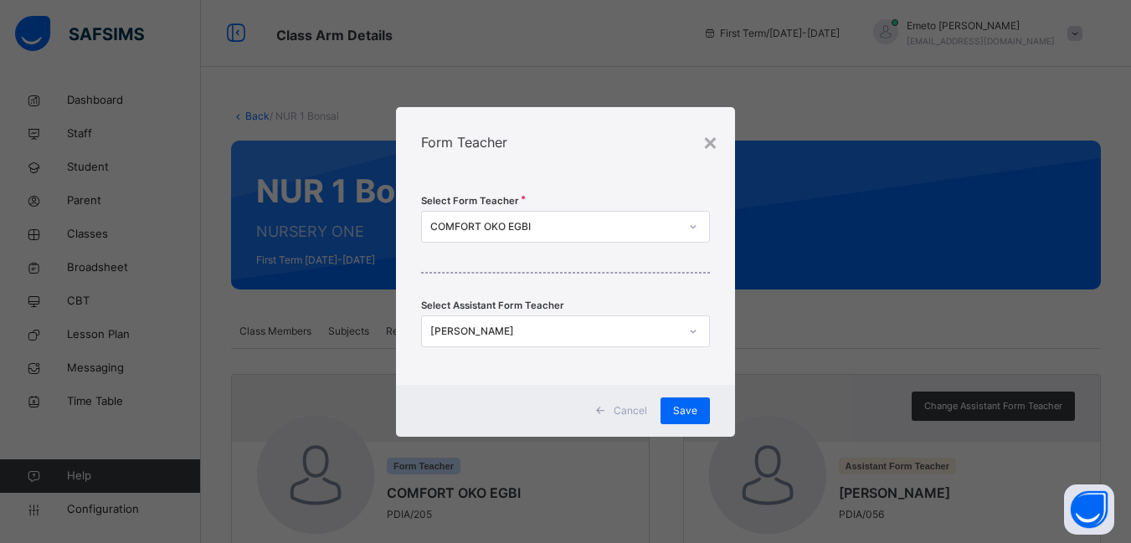
scroll to position [229, 0]
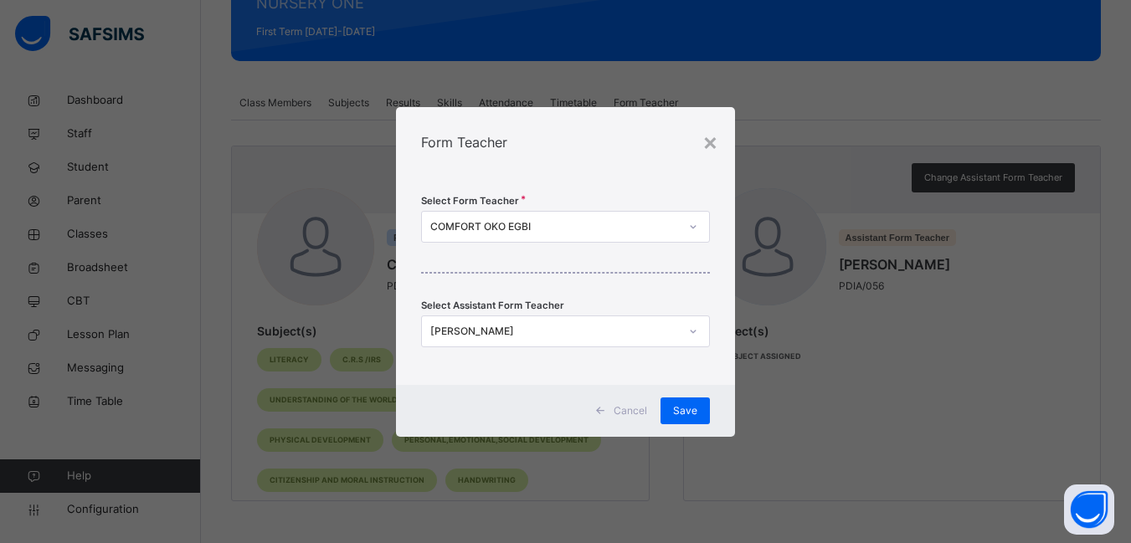
click at [441, 321] on div "[PERSON_NAME]" at bounding box center [549, 331] width 255 height 26
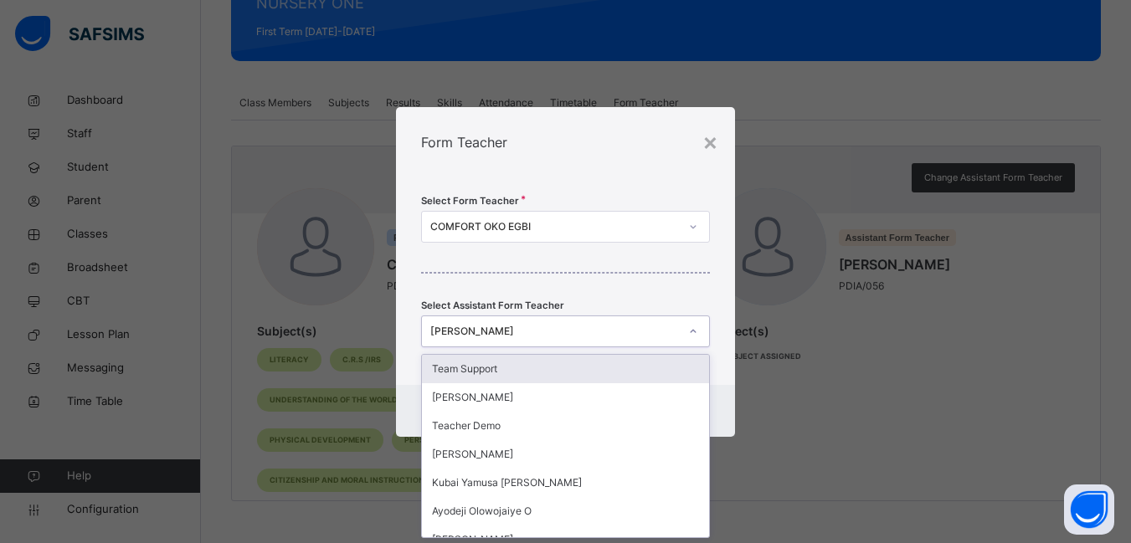
scroll to position [0, 0]
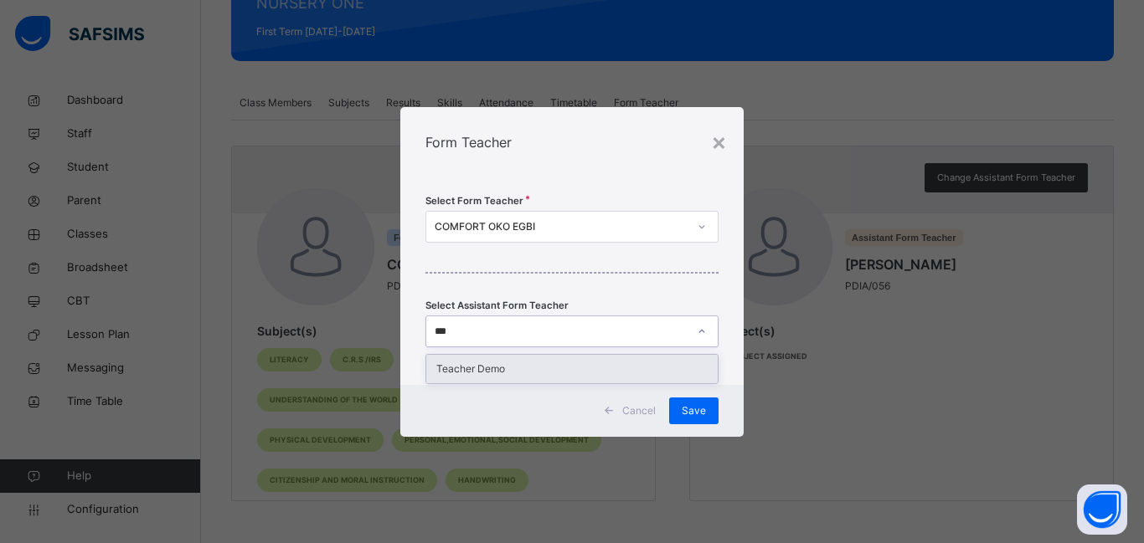
type input "****"
click at [438, 374] on div "Teacher Demo" at bounding box center [571, 369] width 291 height 28
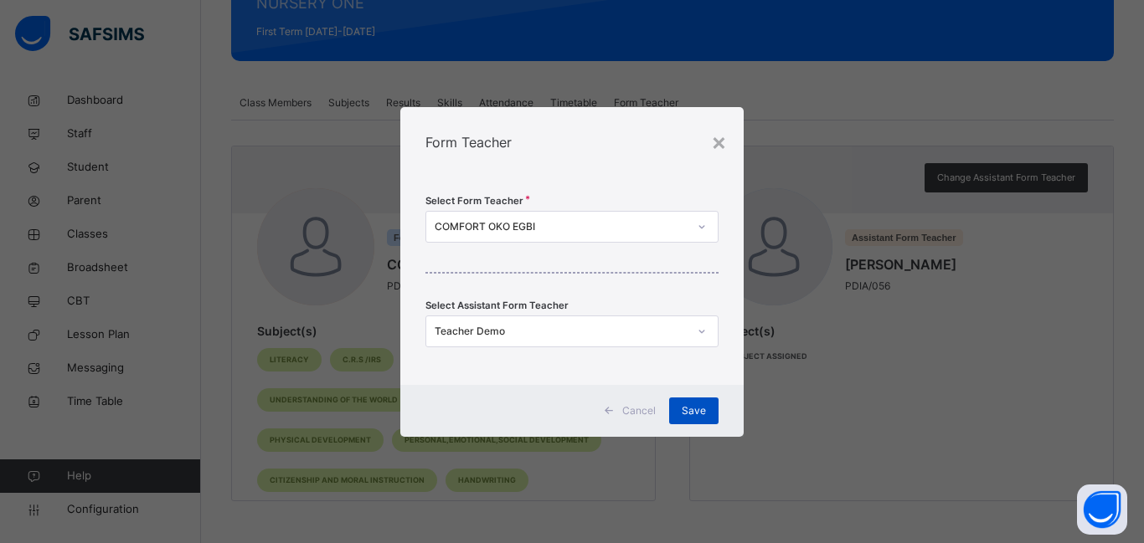
click at [706, 410] on div "Save" at bounding box center [693, 411] width 49 height 27
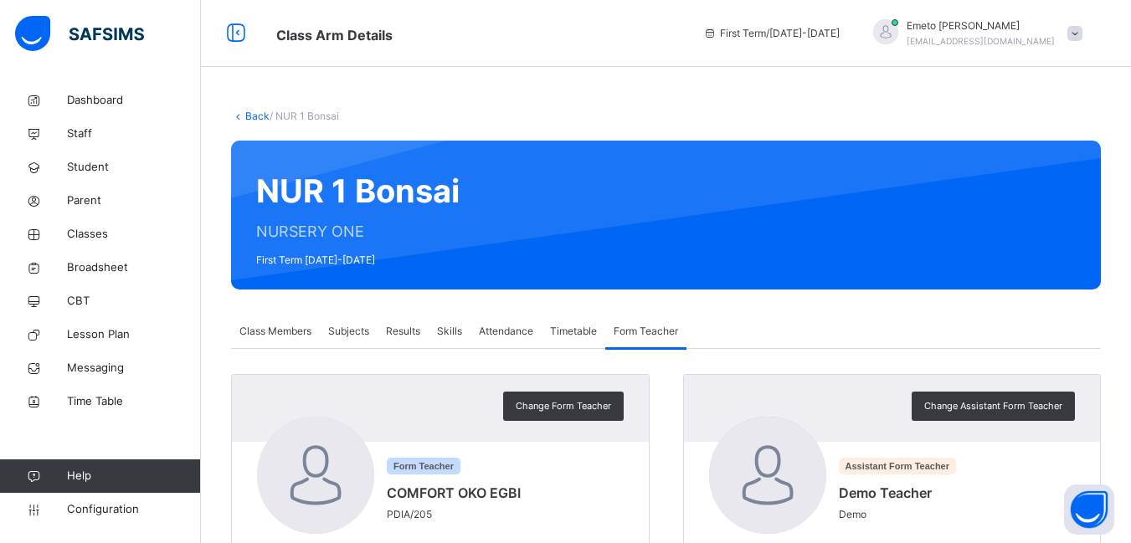
click at [256, 109] on div "Back / NUR 1 Bonsai" at bounding box center [666, 116] width 870 height 15
click at [258, 117] on link "Back" at bounding box center [257, 116] width 24 height 13
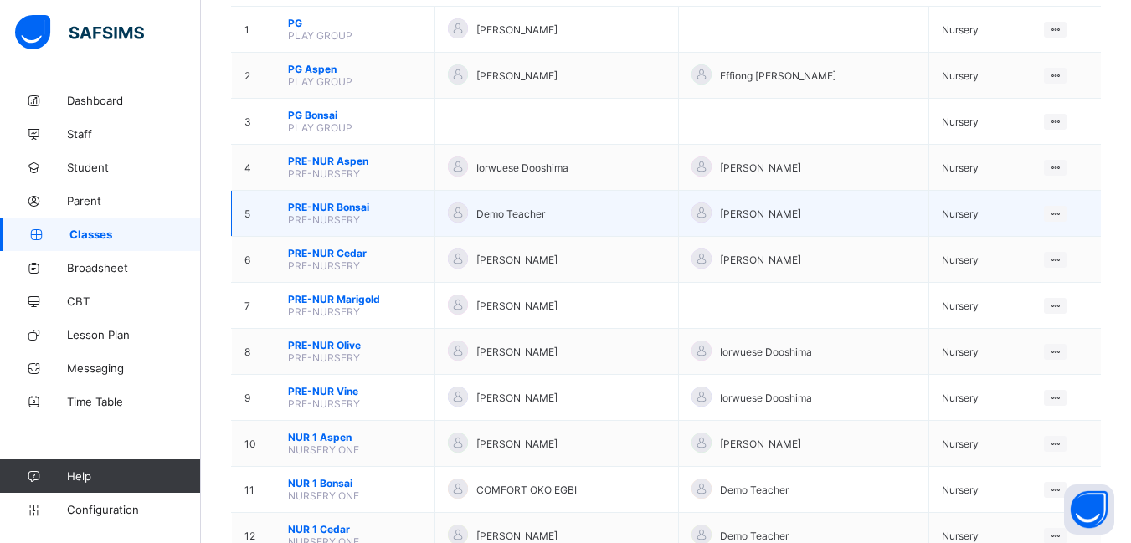
scroll to position [419, 0]
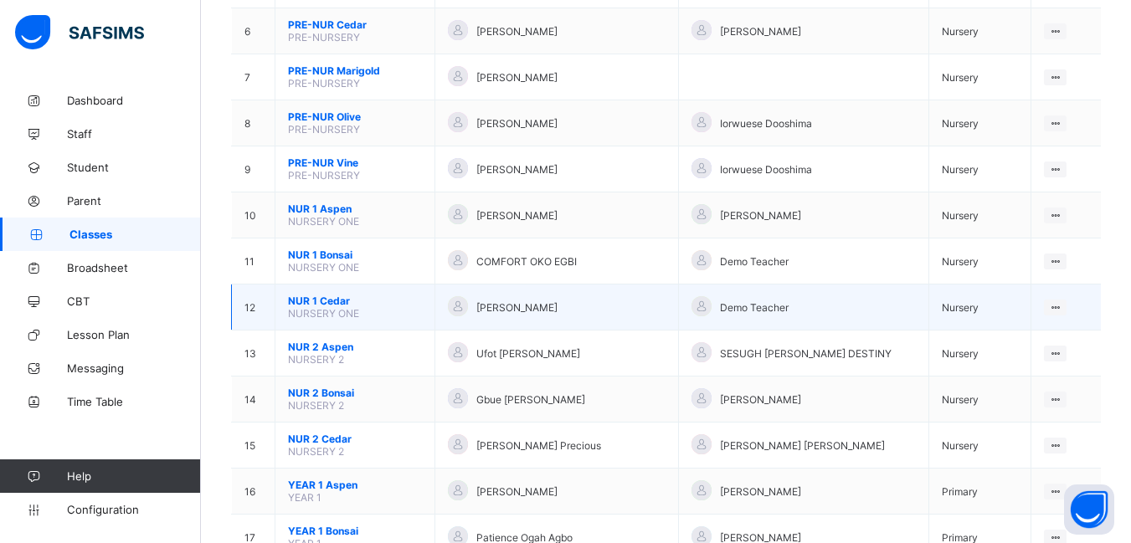
click at [329, 297] on span "NUR 1 Cedar" at bounding box center [355, 301] width 134 height 13
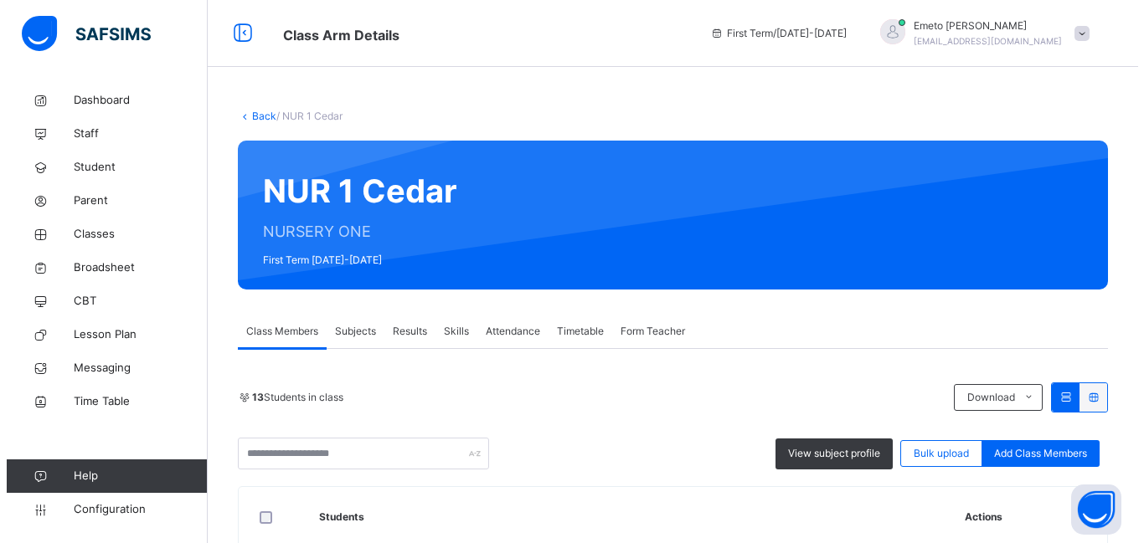
scroll to position [167, 0]
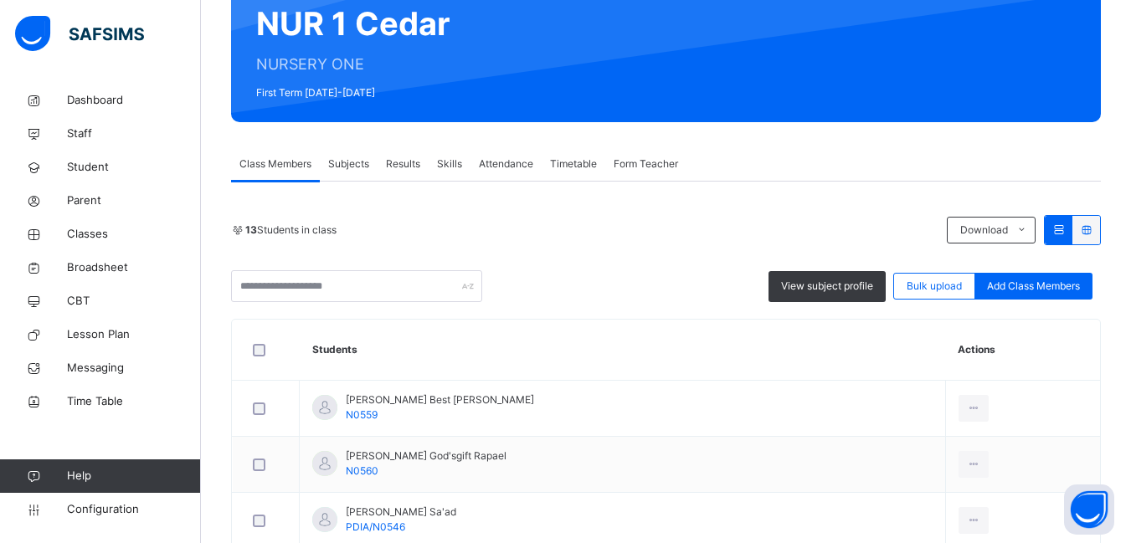
click at [641, 162] on span "Form Teacher" at bounding box center [646, 164] width 64 height 15
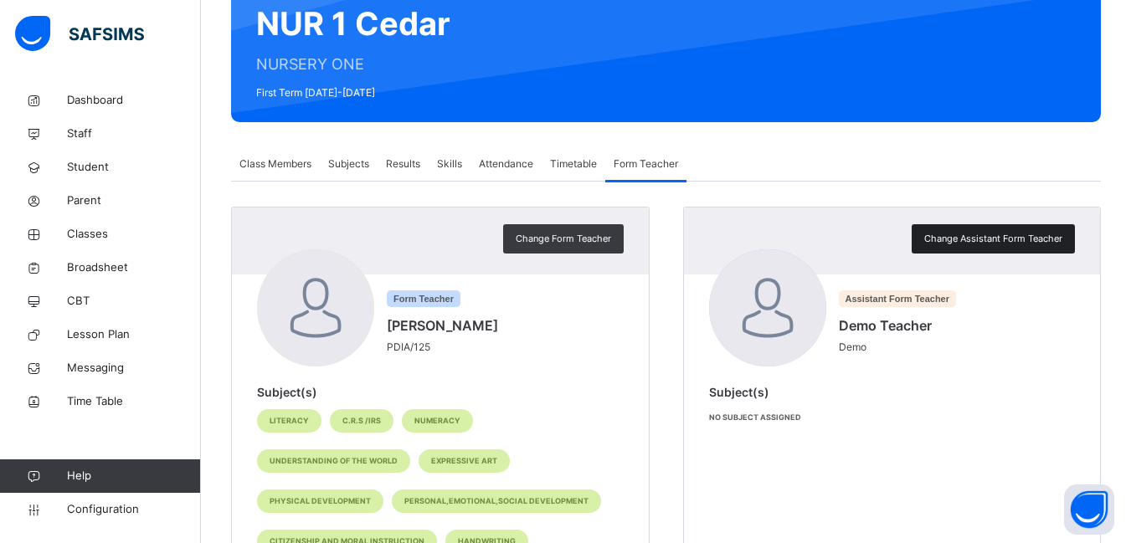
click at [998, 237] on span "Change Assistant Form Teacher" at bounding box center [993, 239] width 138 height 14
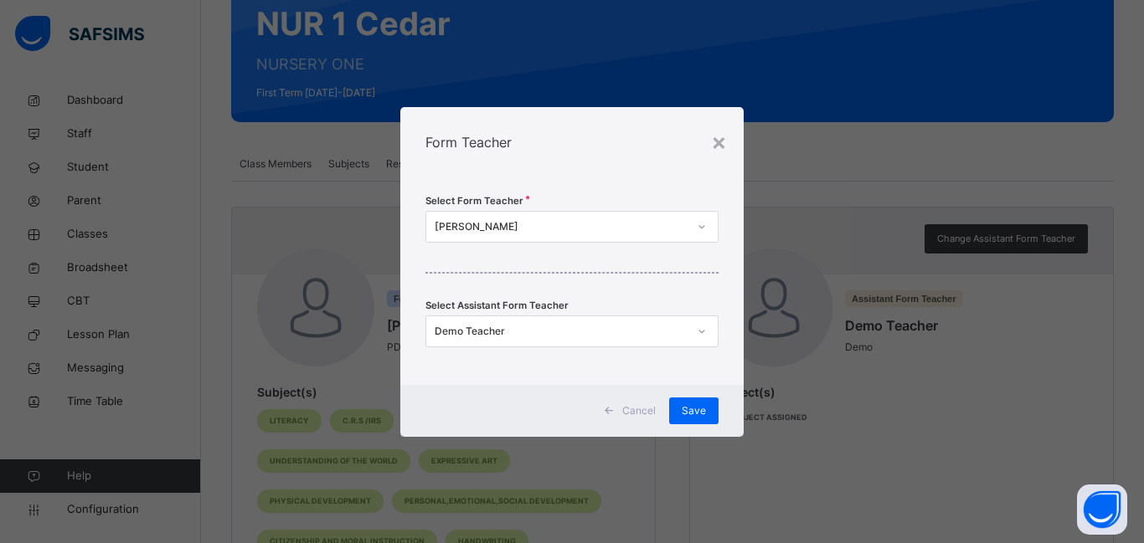
click at [501, 324] on div "Demo Teacher" at bounding box center [560, 331] width 253 height 15
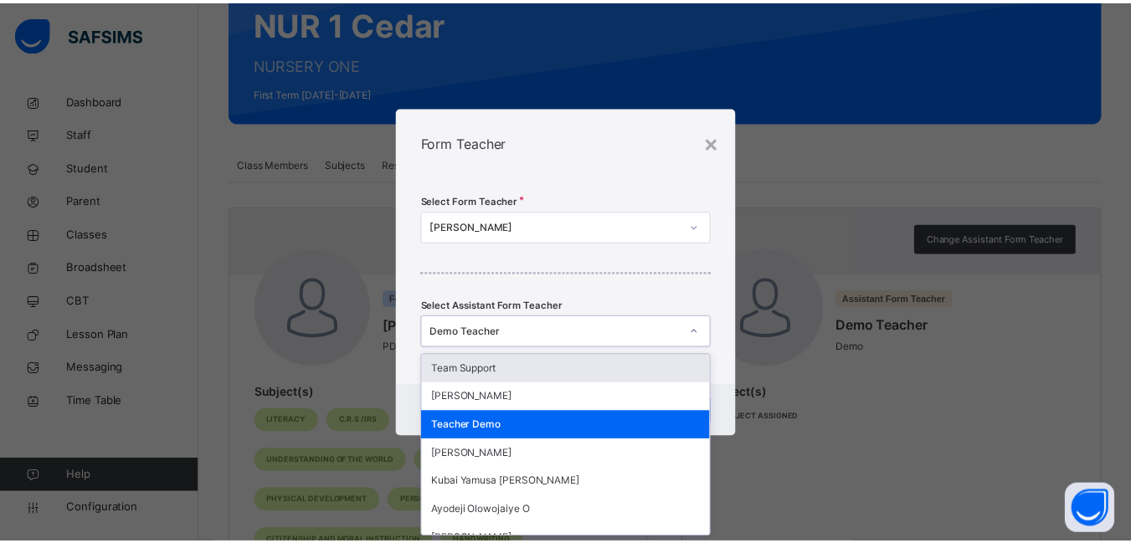
scroll to position [0, 0]
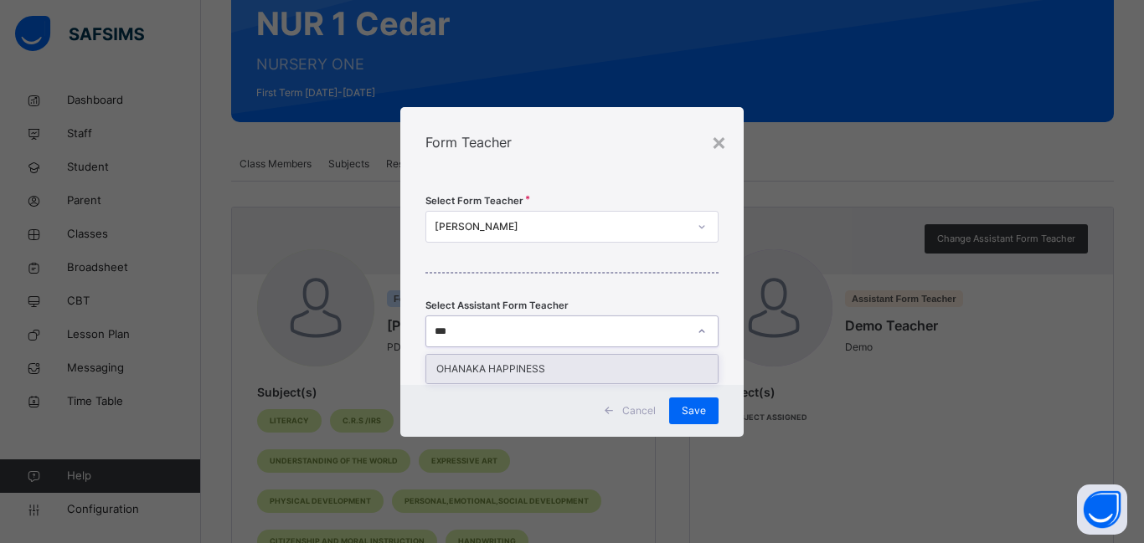
type input "****"
click at [514, 369] on div "OHANAKA HAPPINESS" at bounding box center [571, 369] width 291 height 28
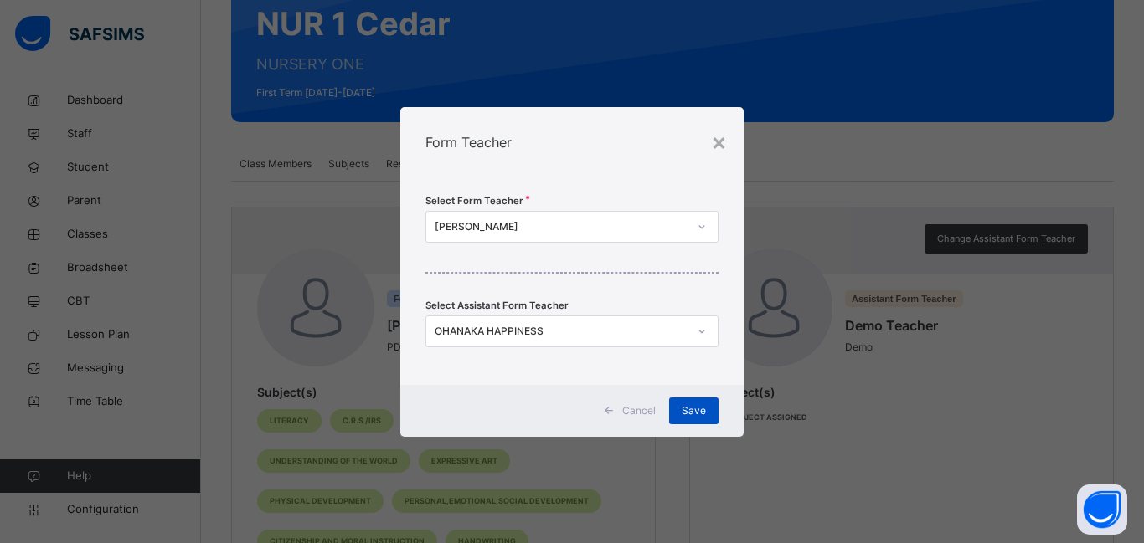
click at [690, 412] on span "Save" at bounding box center [693, 411] width 24 height 15
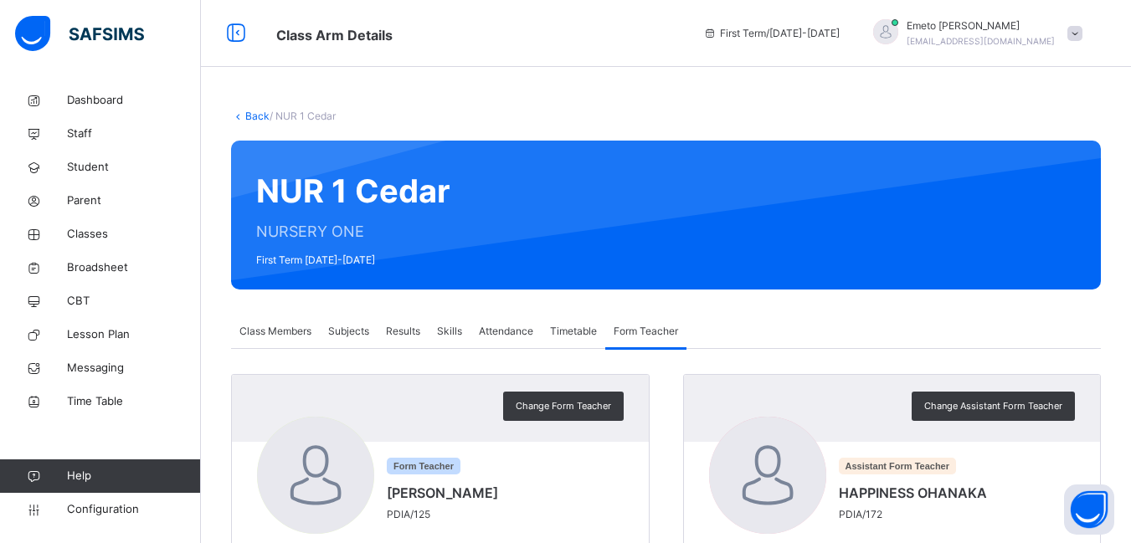
click at [251, 113] on link "Back" at bounding box center [257, 116] width 24 height 13
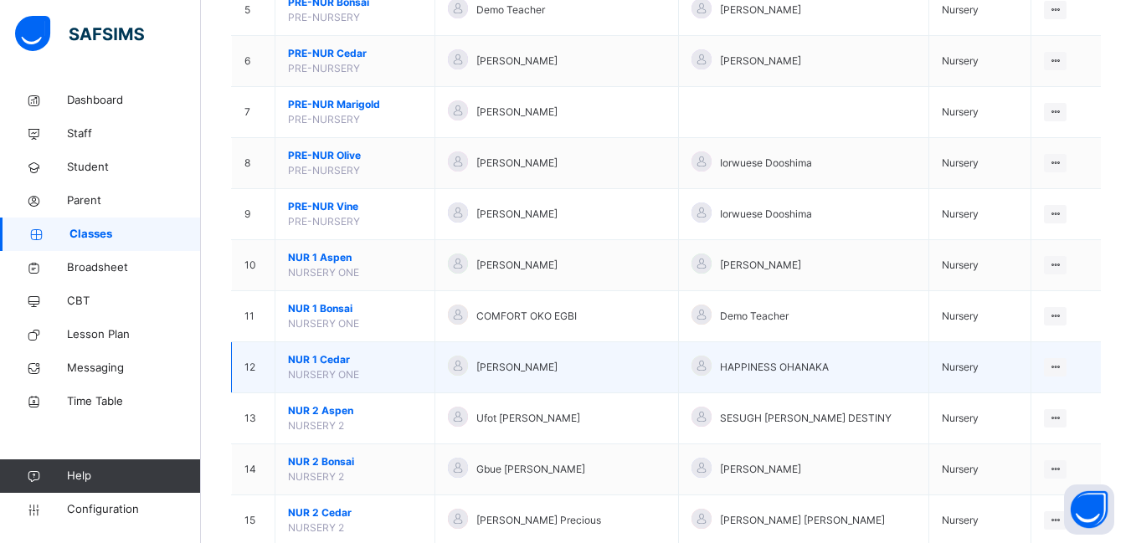
scroll to position [502, 0]
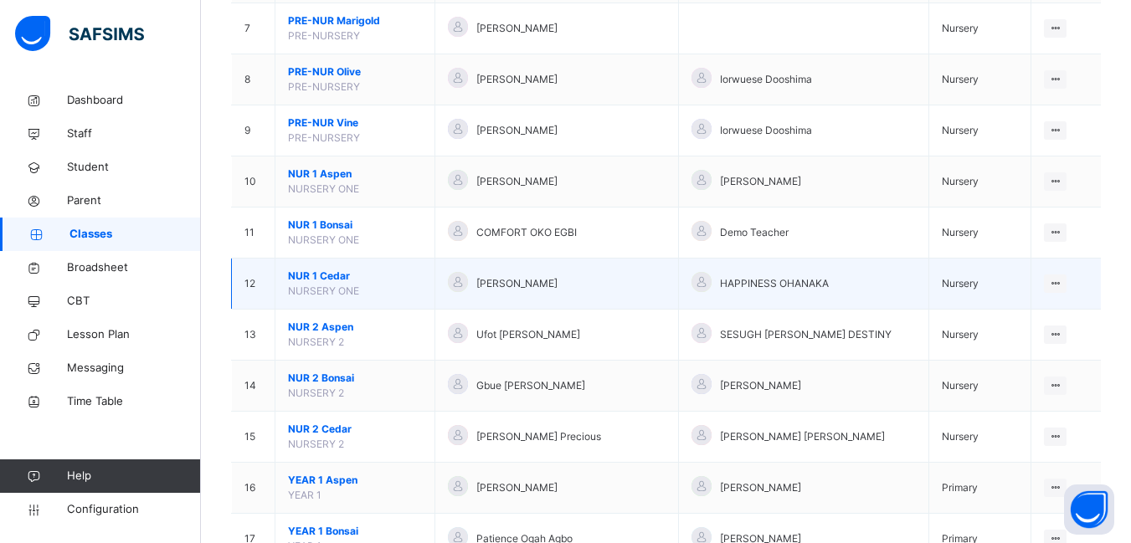
click at [335, 272] on span "NUR 1 Cedar" at bounding box center [355, 276] width 134 height 15
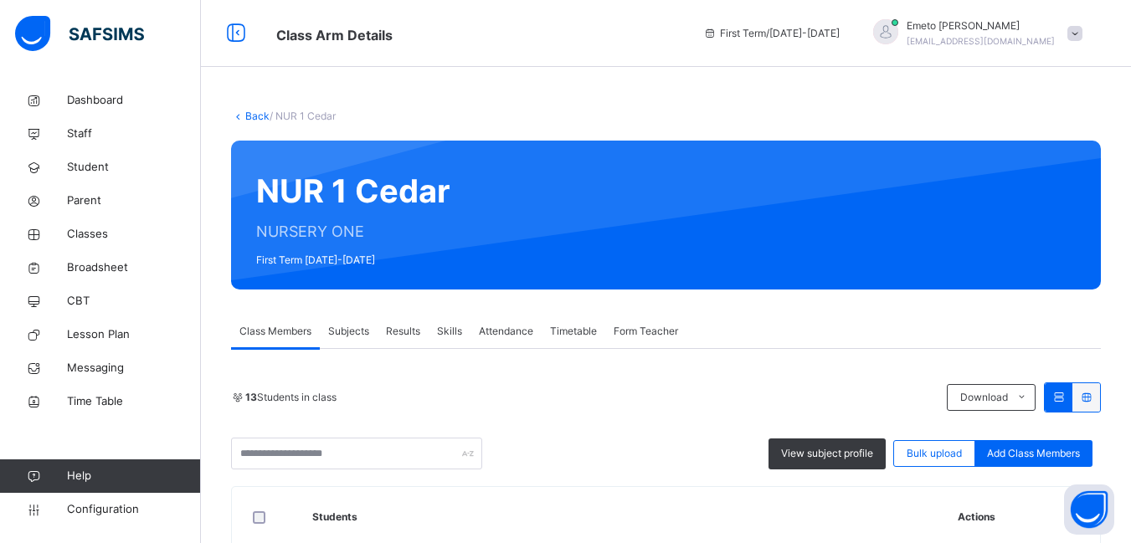
click at [654, 333] on span "Form Teacher" at bounding box center [646, 331] width 64 height 15
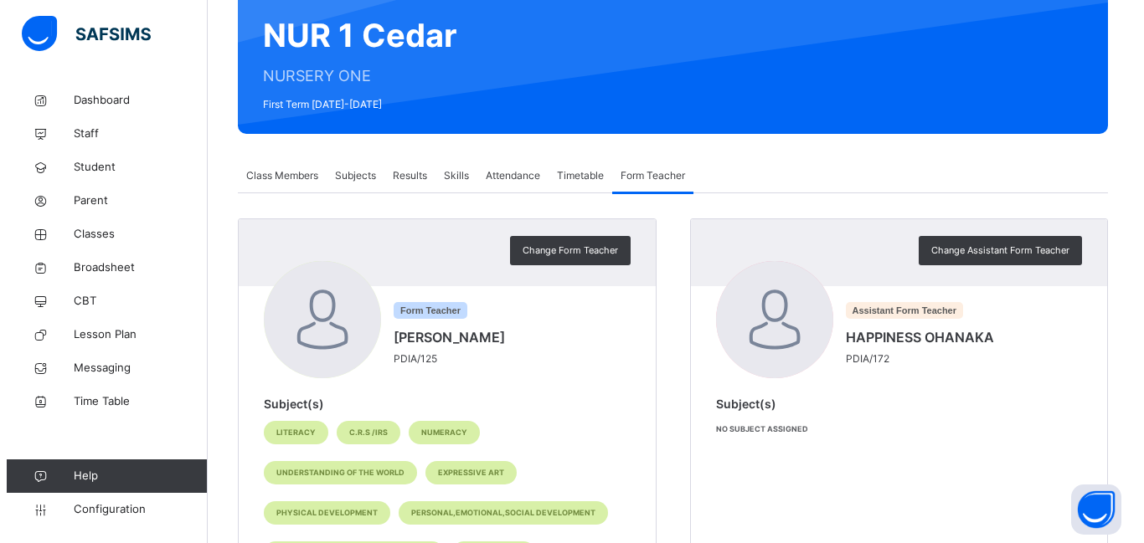
scroll to position [167, 0]
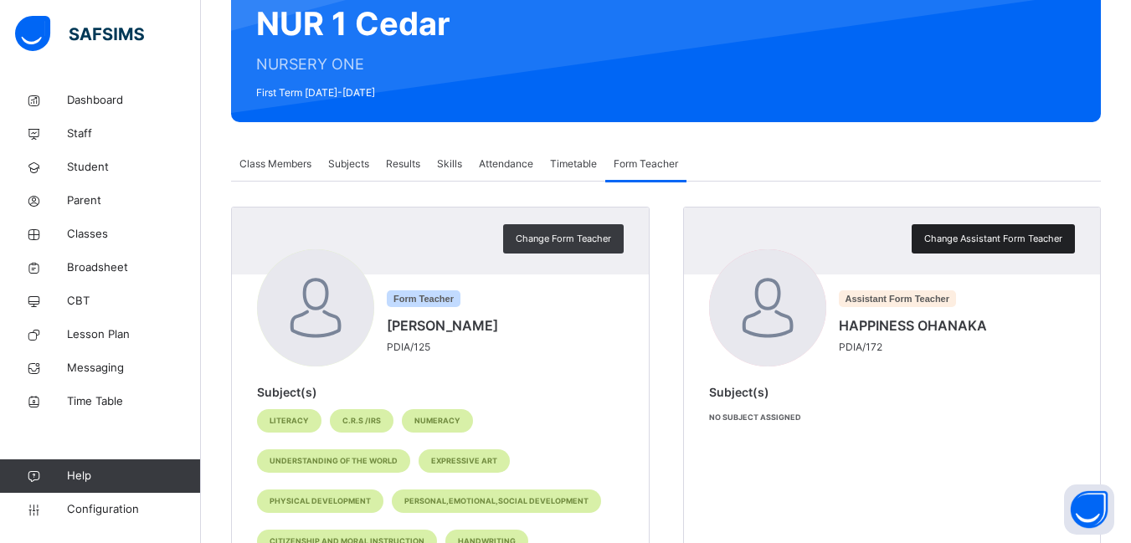
click at [1013, 239] on span "Change Assistant Form Teacher" at bounding box center [993, 239] width 138 height 14
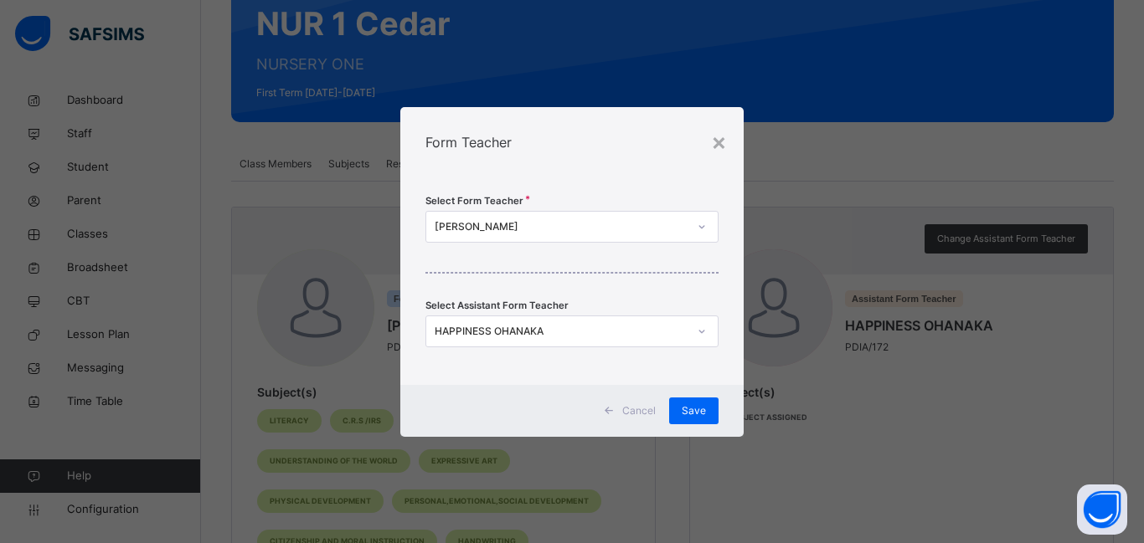
click at [539, 333] on div "HAPPINESS OHANAKA" at bounding box center [560, 331] width 253 height 15
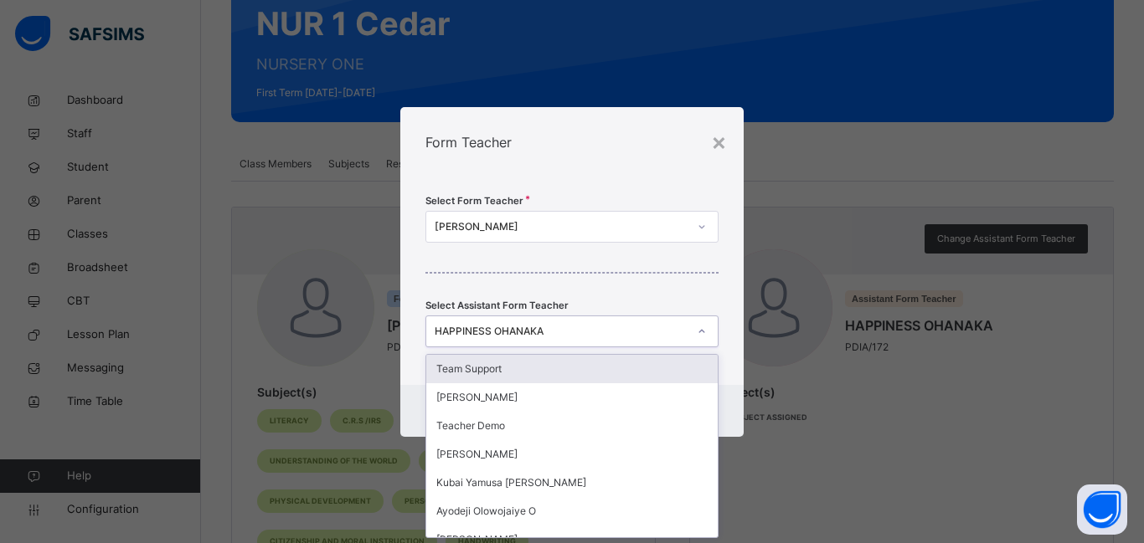
scroll to position [0, 0]
type input "**"
click at [512, 372] on div "[PERSON_NAME]" at bounding box center [571, 369] width 291 height 28
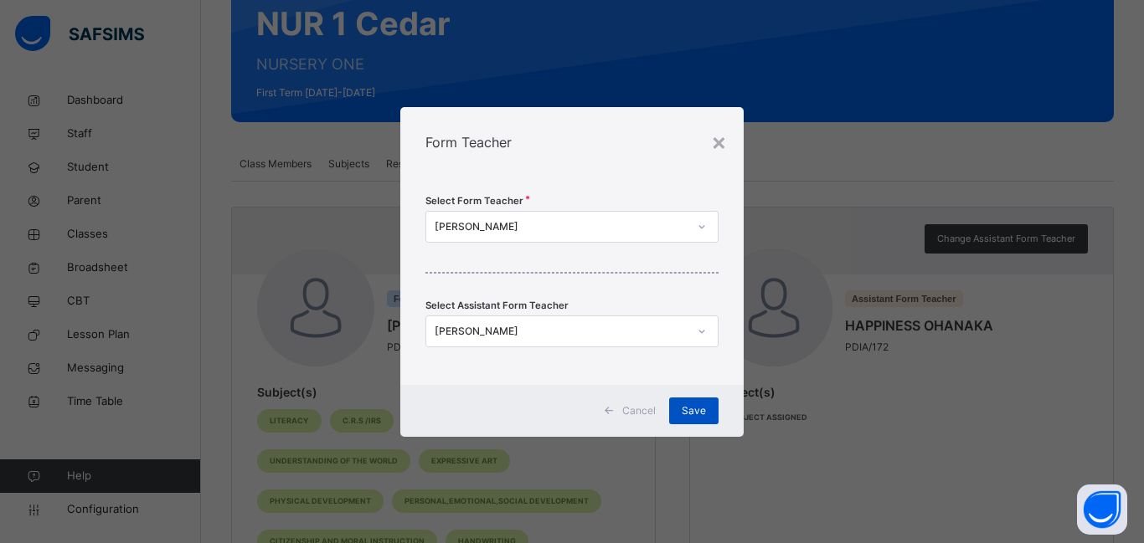
click at [686, 409] on span "Save" at bounding box center [693, 411] width 24 height 15
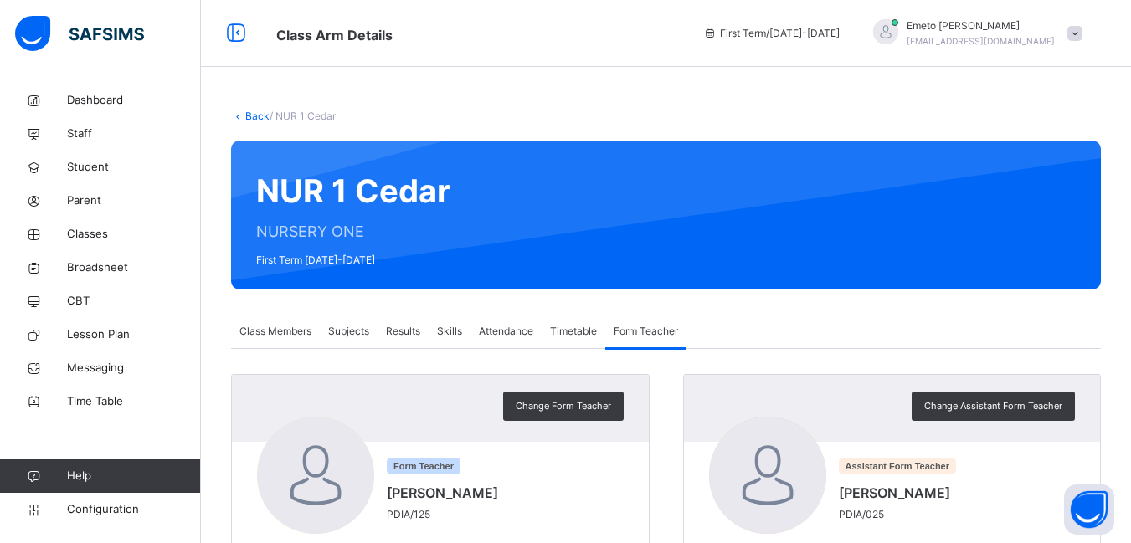
click at [260, 116] on link "Back" at bounding box center [257, 116] width 24 height 13
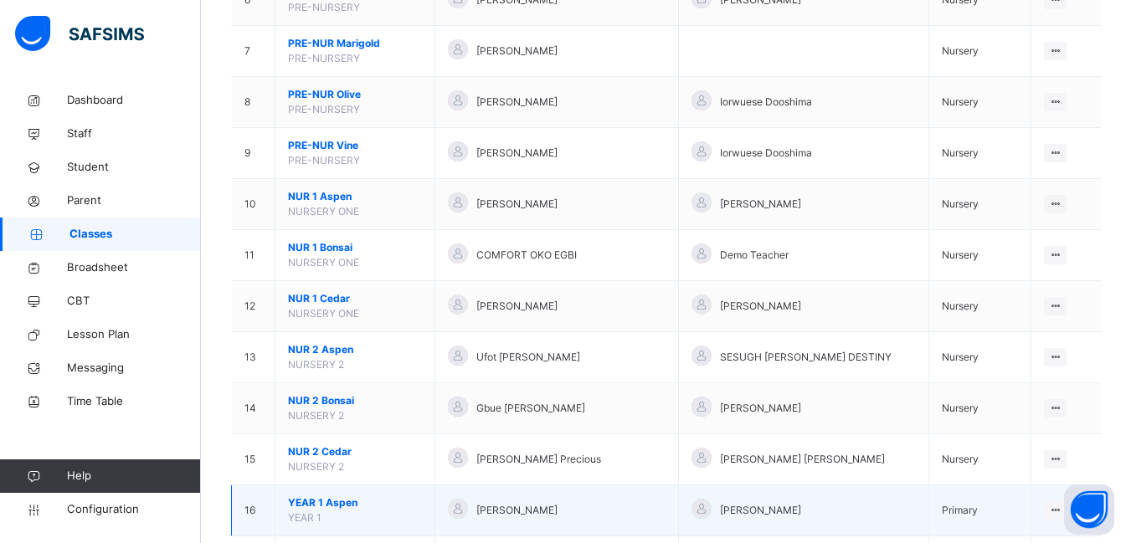
scroll to position [837, 0]
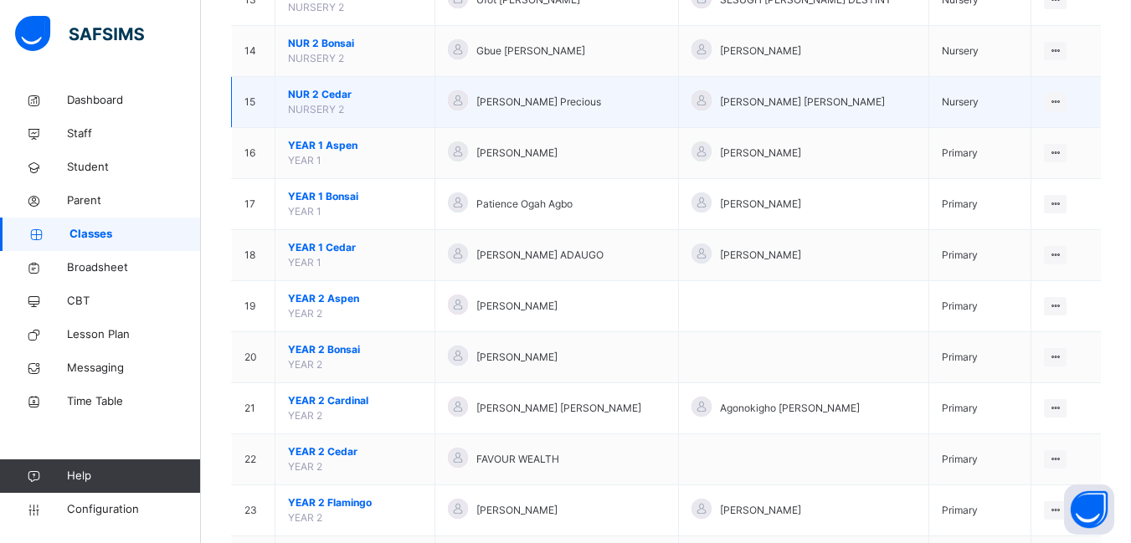
click at [341, 91] on span "NUR 2 Cedar" at bounding box center [355, 94] width 134 height 15
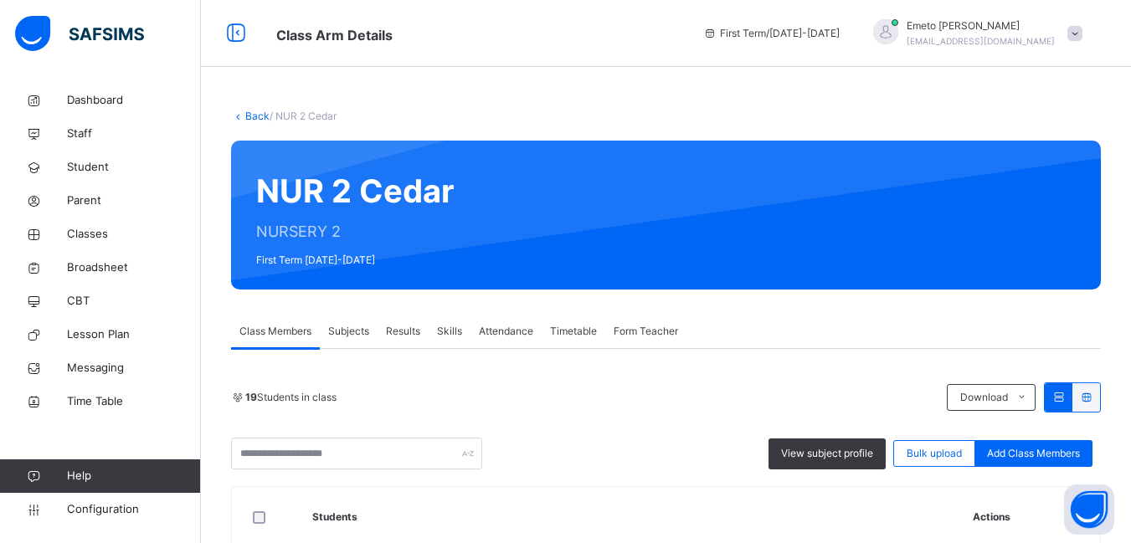
click at [625, 329] on span "Form Teacher" at bounding box center [646, 331] width 64 height 15
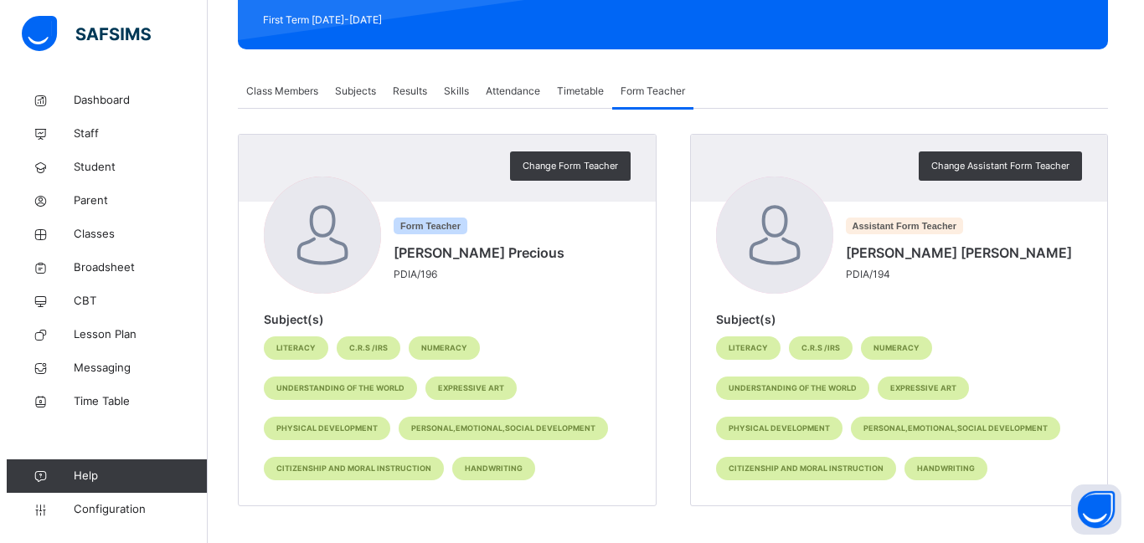
scroll to position [245, 0]
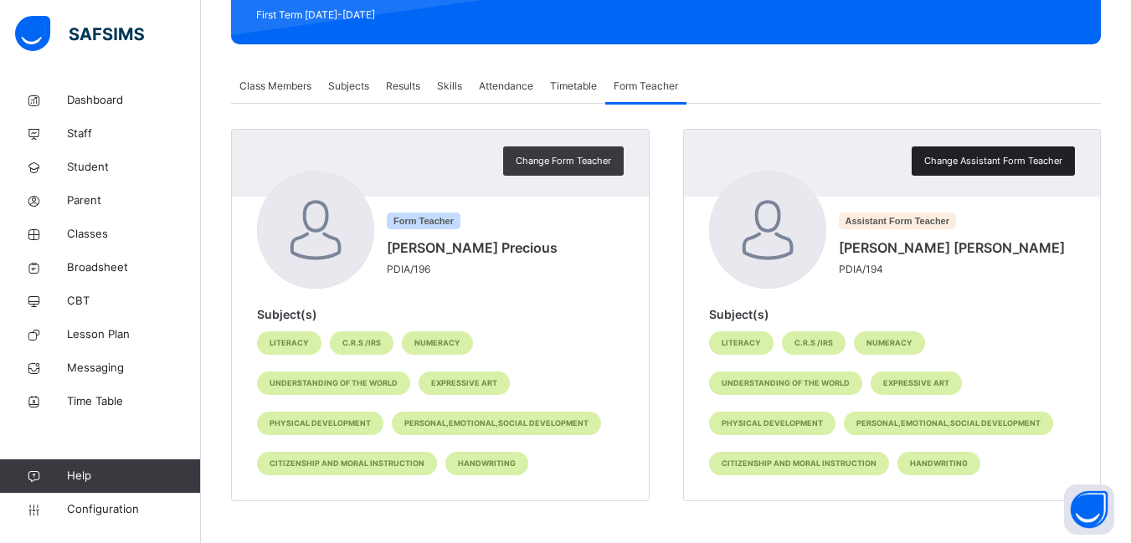
click at [1036, 158] on span "Change Assistant Form Teacher" at bounding box center [993, 161] width 138 height 14
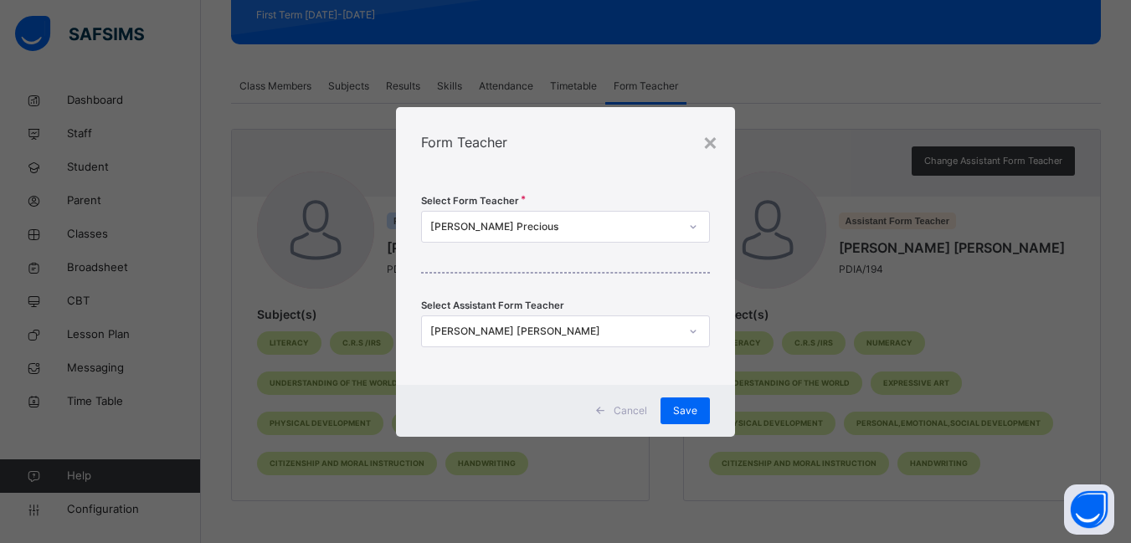
click at [596, 332] on div "[PERSON_NAME] [PERSON_NAME]" at bounding box center [554, 331] width 249 height 15
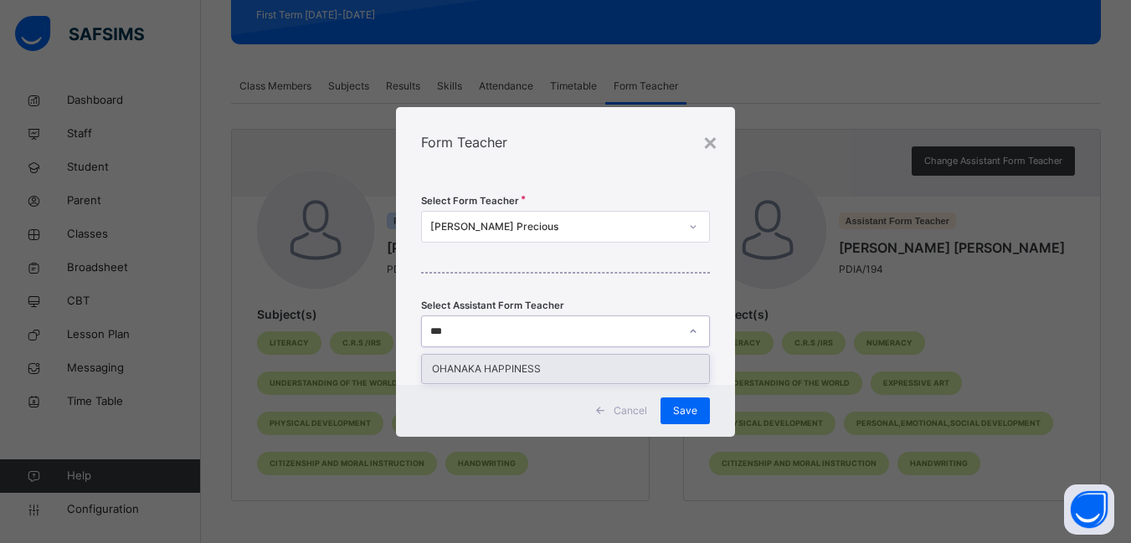
type input "****"
click at [530, 366] on div "OHANAKA HAPPINESS" at bounding box center [571, 369] width 291 height 28
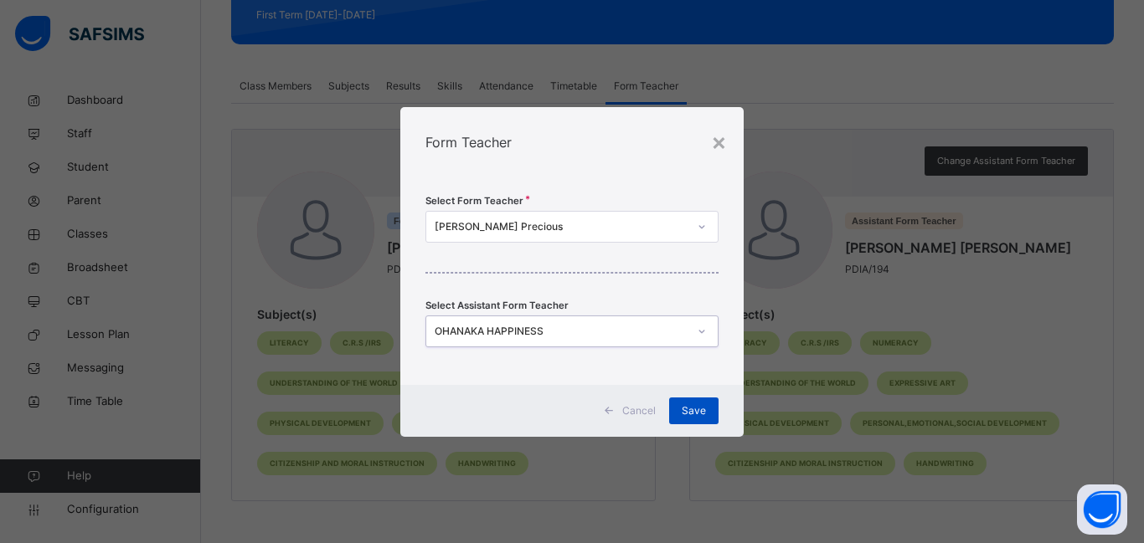
click at [698, 408] on span "Save" at bounding box center [693, 411] width 24 height 15
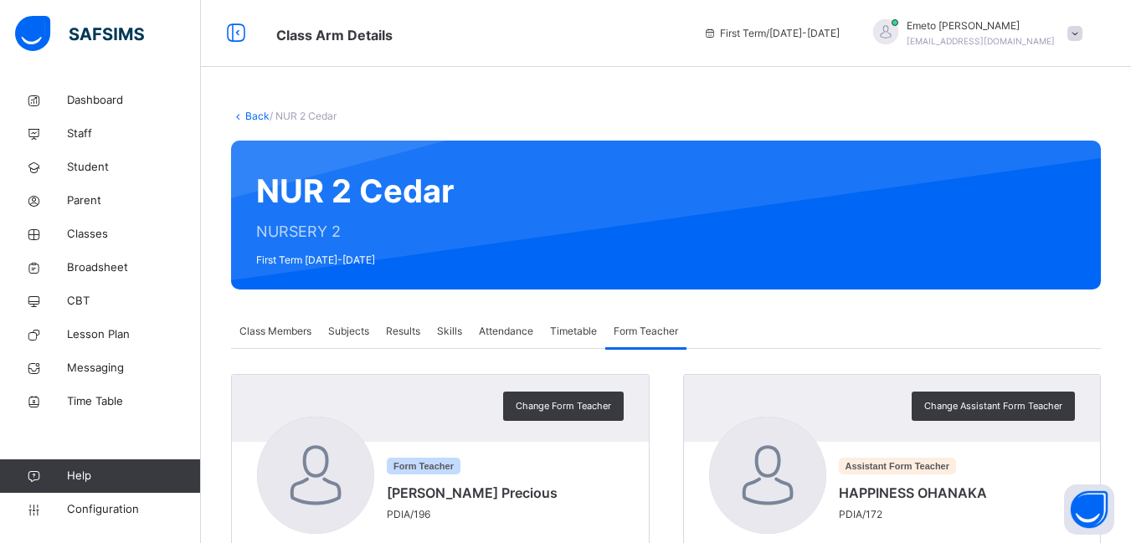
click at [250, 115] on link "Back" at bounding box center [257, 116] width 24 height 13
